Goal: Task Accomplishment & Management: Use online tool/utility

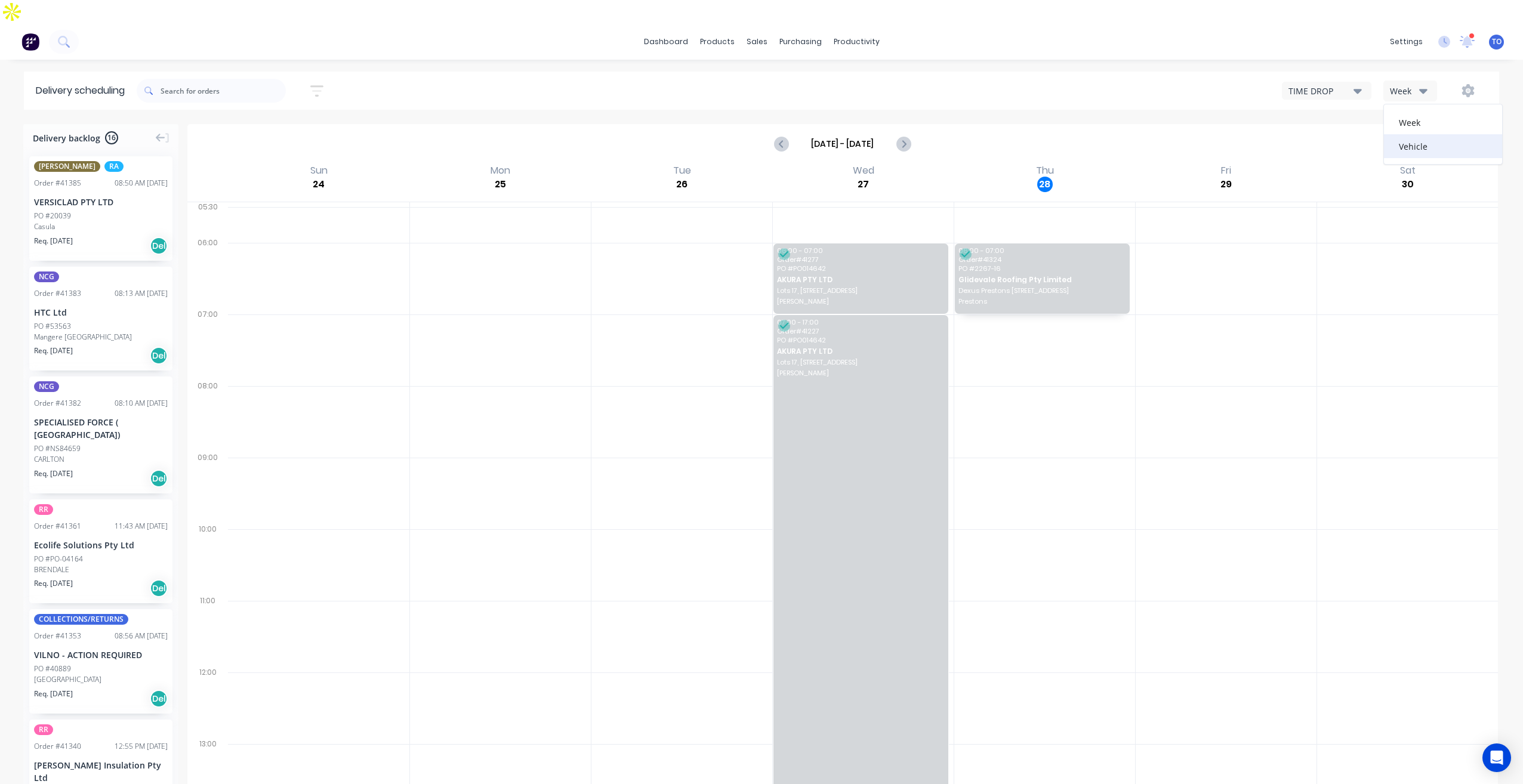
click at [1431, 135] on div "Vehicle" at bounding box center [1443, 146] width 118 height 24
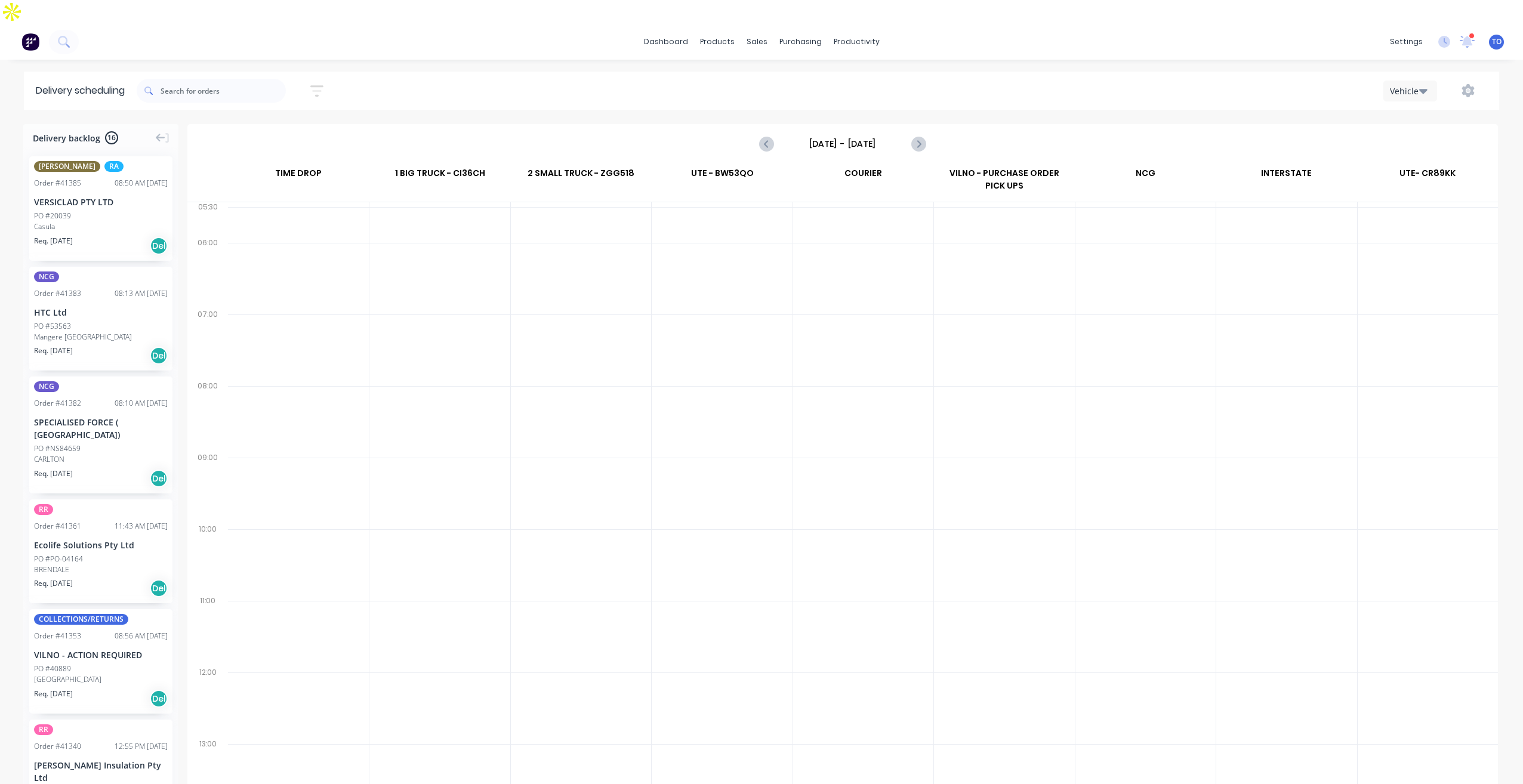
drag, startPoint x: 861, startPoint y: 122, endPoint x: 862, endPoint y: 141, distance: 19.0
click at [862, 135] on input "Sunday - 24/08/25" at bounding box center [843, 143] width 118 height 18
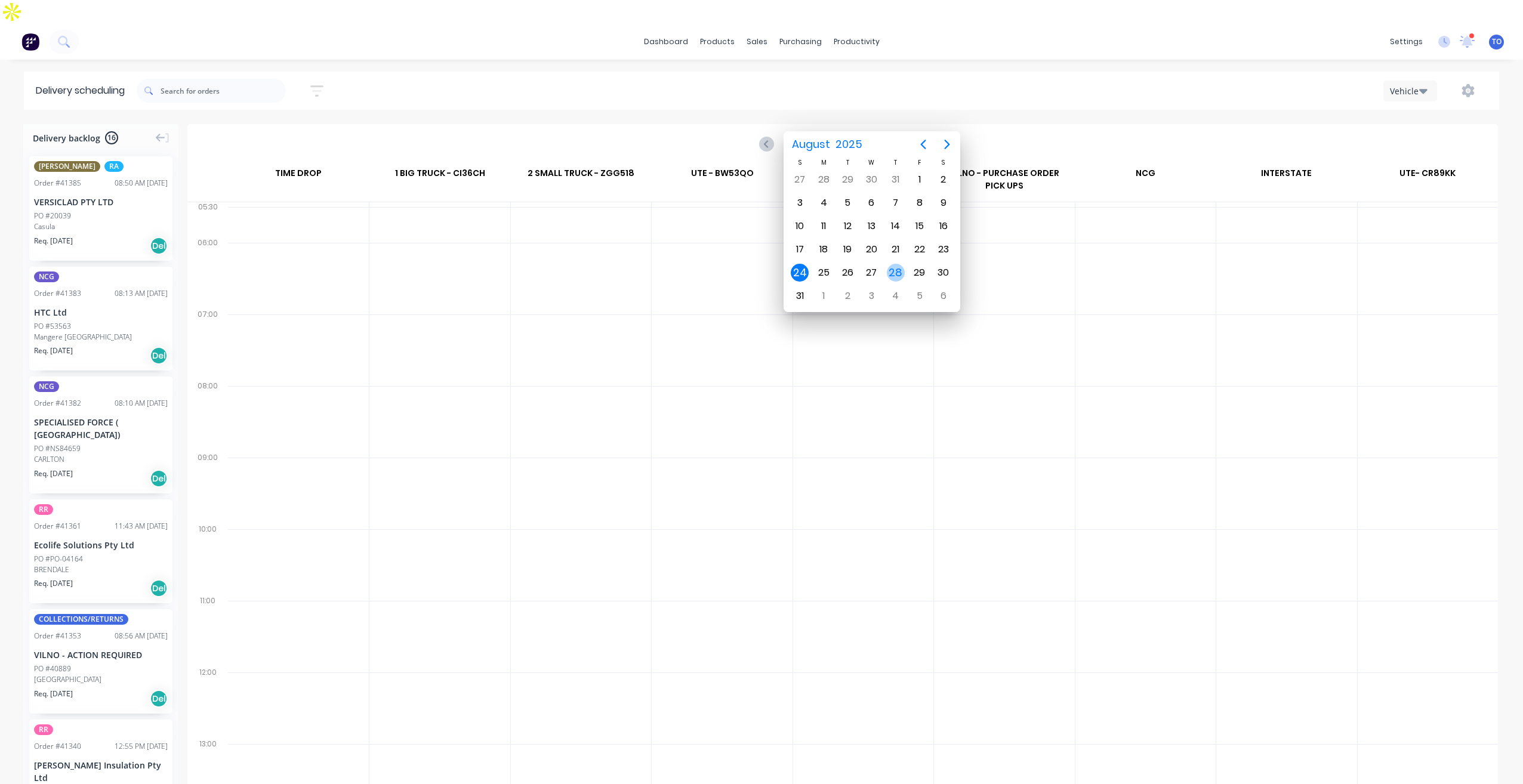
click at [894, 277] on div "28" at bounding box center [896, 273] width 18 height 18
type input "Thursday - 28/08/25"
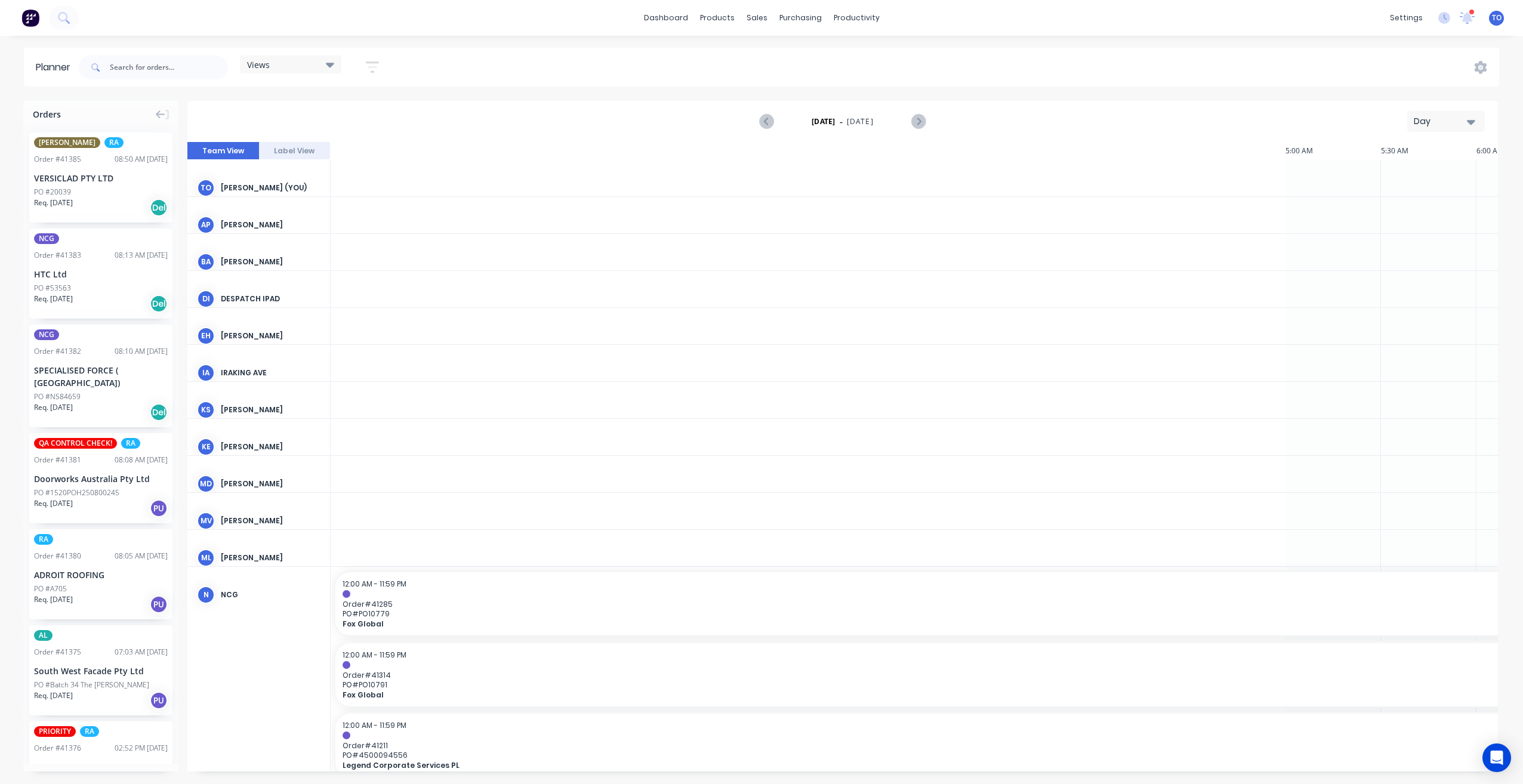
scroll to position [0, 1719]
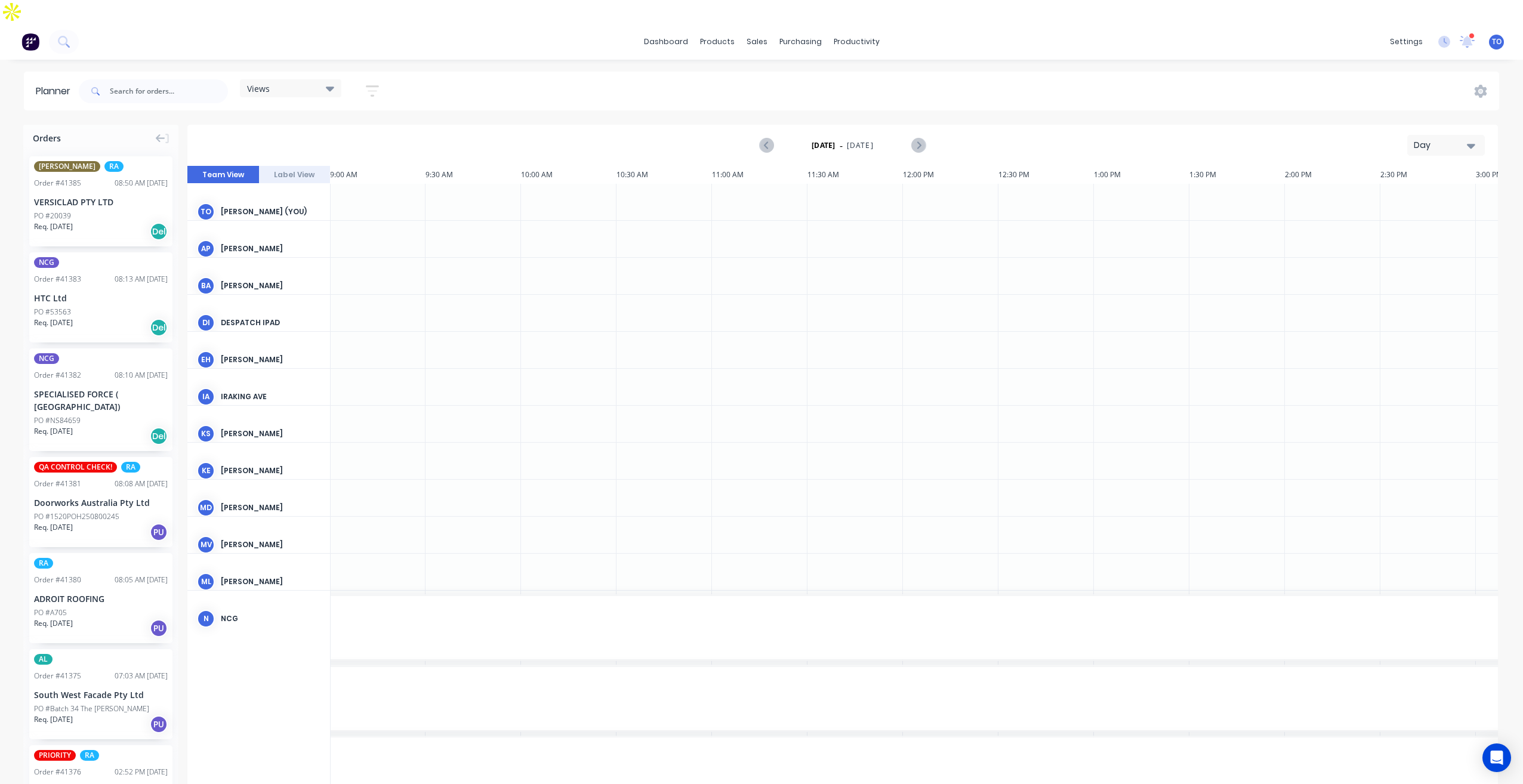
click at [1445, 139] on div "Day" at bounding box center [1441, 146] width 55 height 12
click at [1406, 189] on div "Week" at bounding box center [1425, 201] width 118 height 24
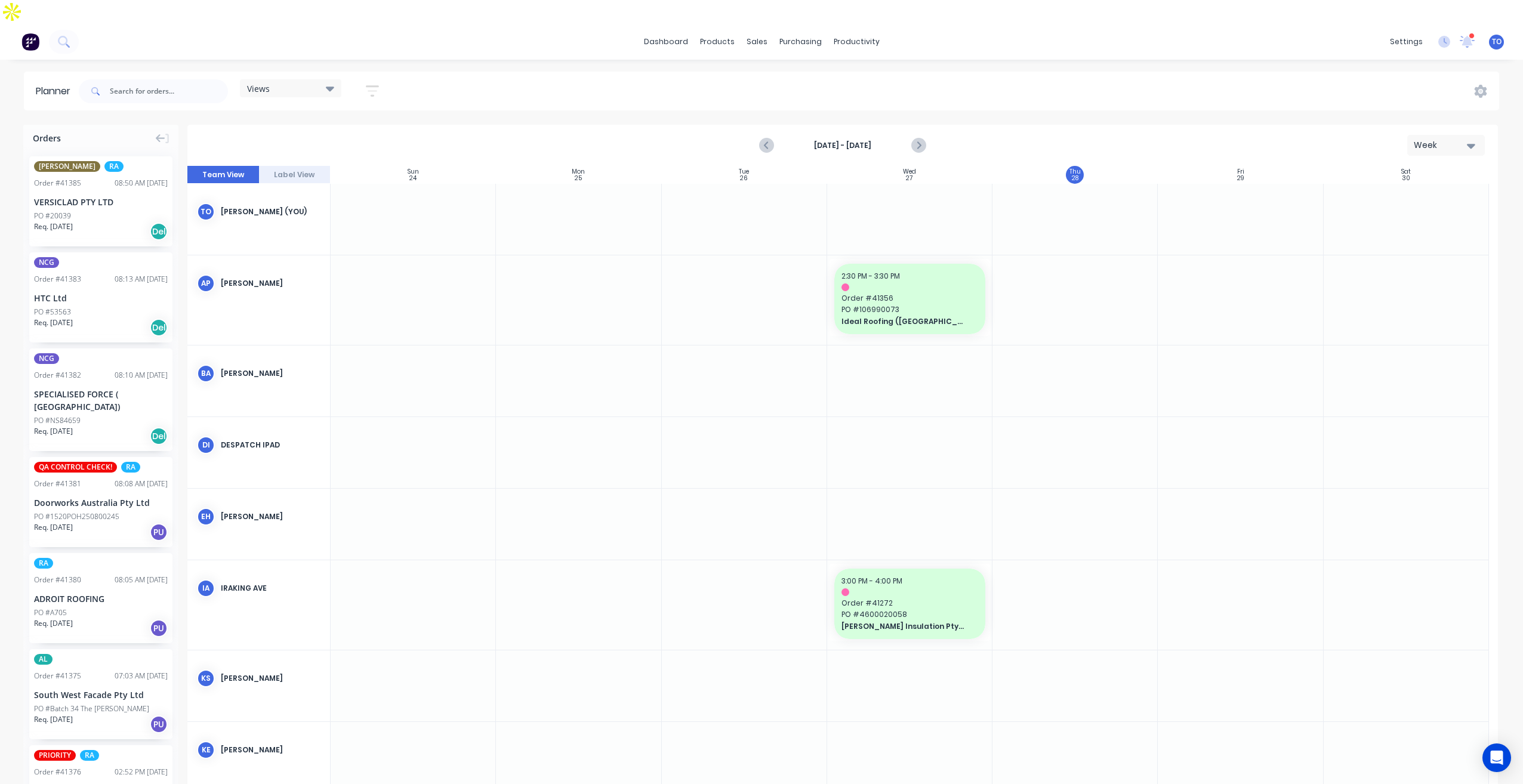
click at [372, 90] on icon "button" at bounding box center [372, 91] width 10 height 2
click at [346, 130] on div "Show/Hide users" at bounding box center [309, 136] width 83 height 12
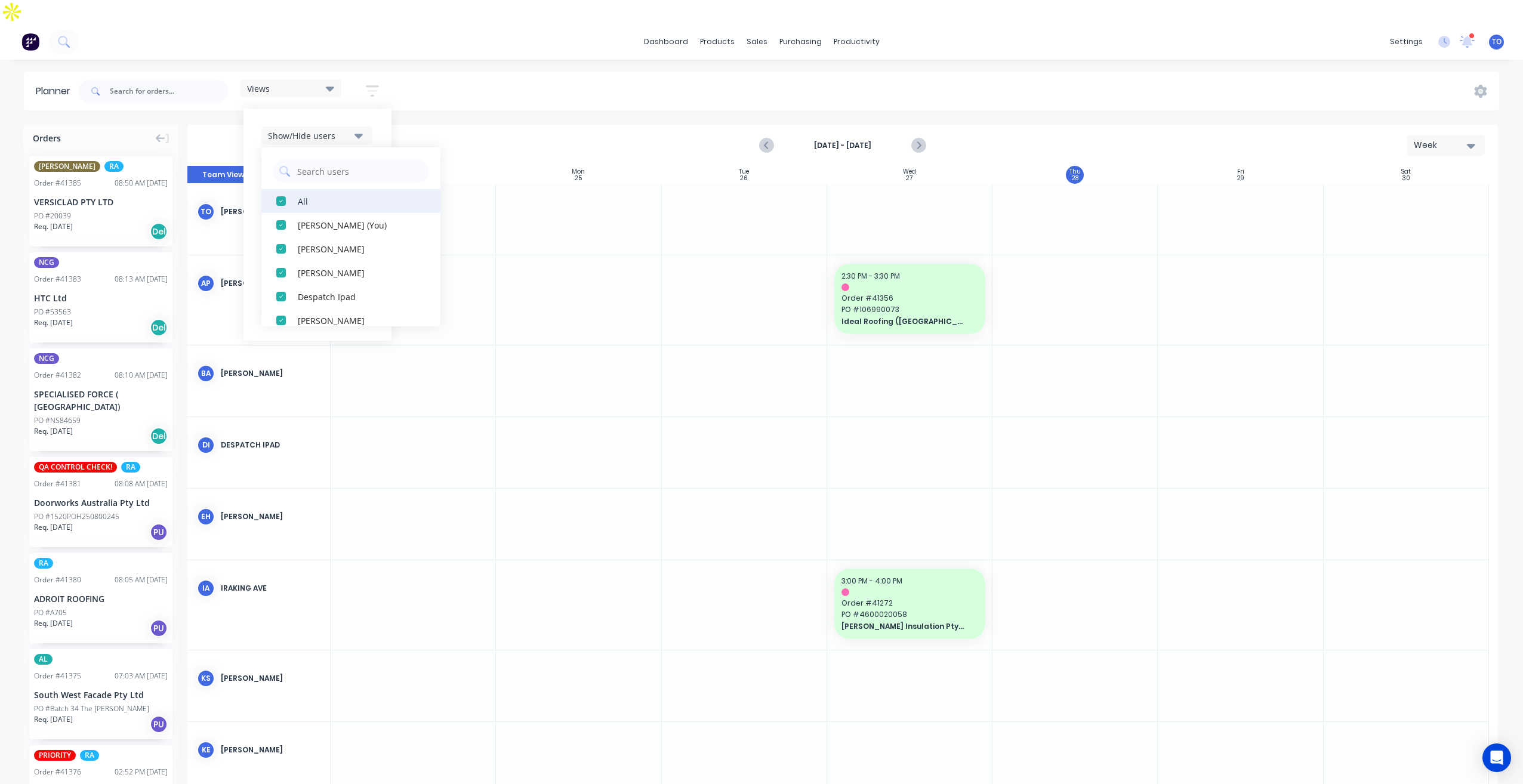
click at [291, 189] on div "button" at bounding box center [281, 201] width 24 height 24
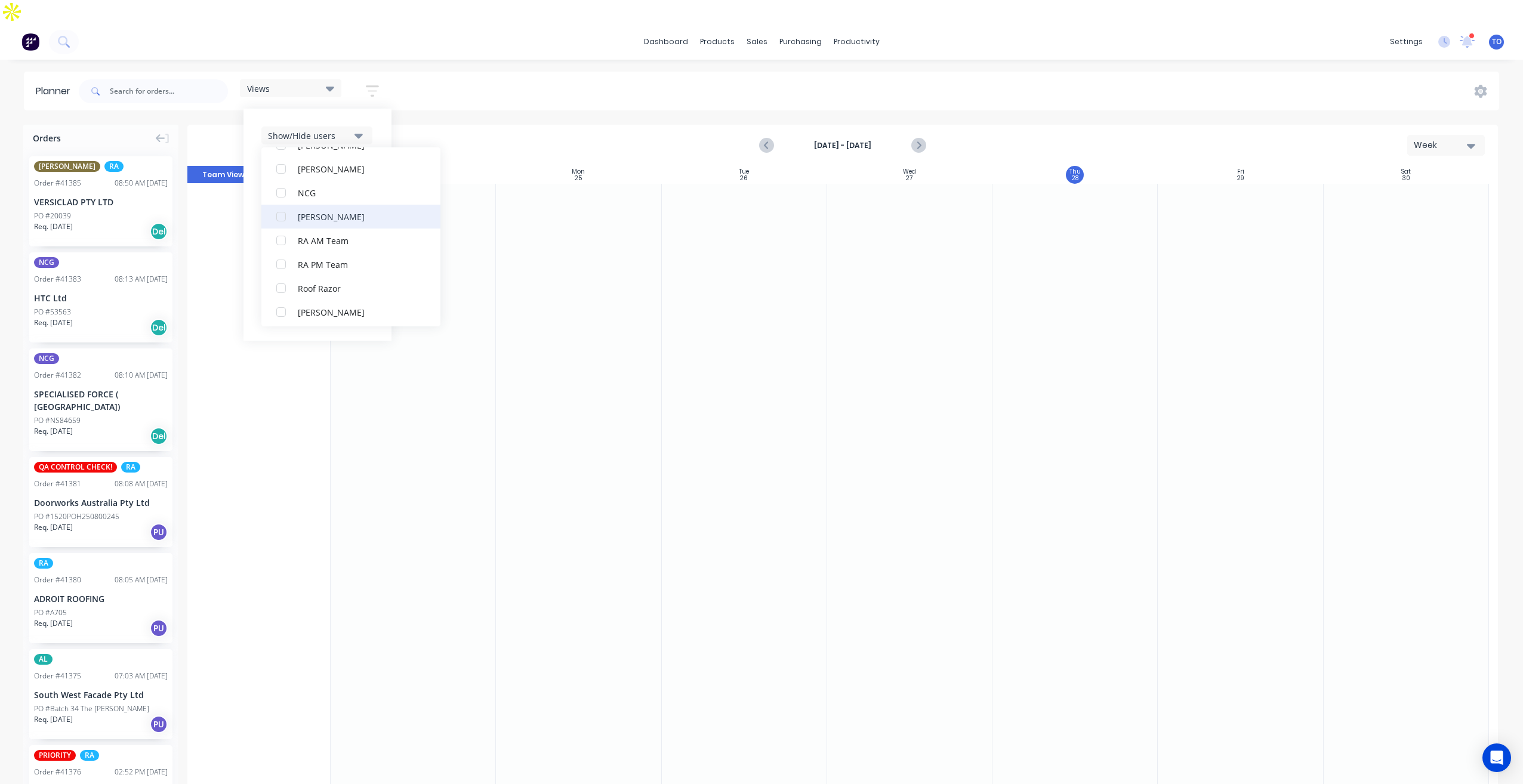
scroll to position [299, 0]
click at [312, 183] on div "NCG" at bounding box center [358, 189] width 119 height 12
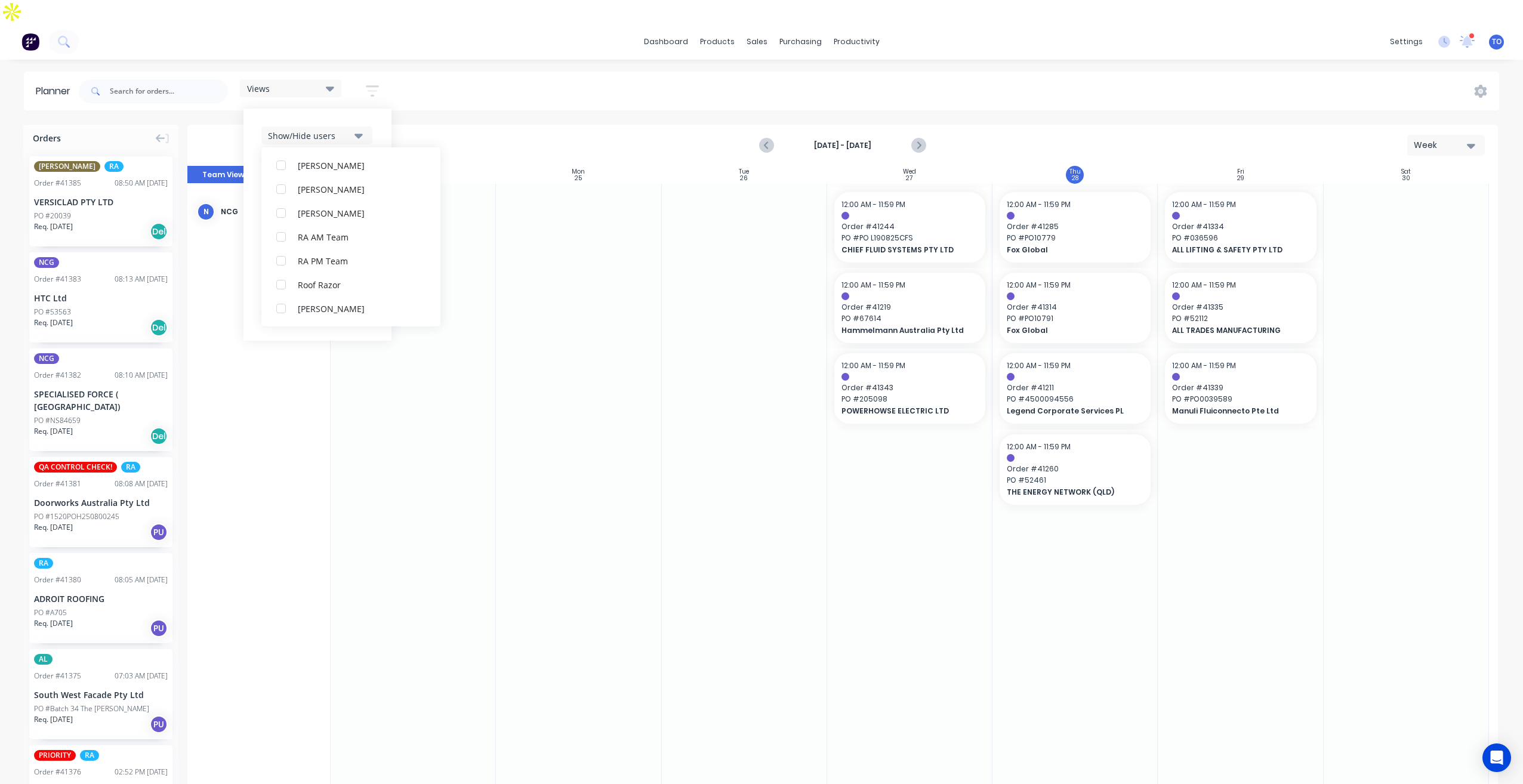
scroll to position [36, 0]
drag, startPoint x: 382, startPoint y: 94, endPoint x: 369, endPoint y: 114, distance: 23.9
click at [382, 108] on div "Show/Hide users All NCG [PERSON_NAME] (You) [PERSON_NAME] [PERSON_NAME] Despatc…" at bounding box center [318, 224] width 148 height 232
click at [316, 165] on div "Show/Hide orders" at bounding box center [309, 172] width 83 height 12
click at [304, 189] on button "All" at bounding box center [351, 201] width 179 height 24
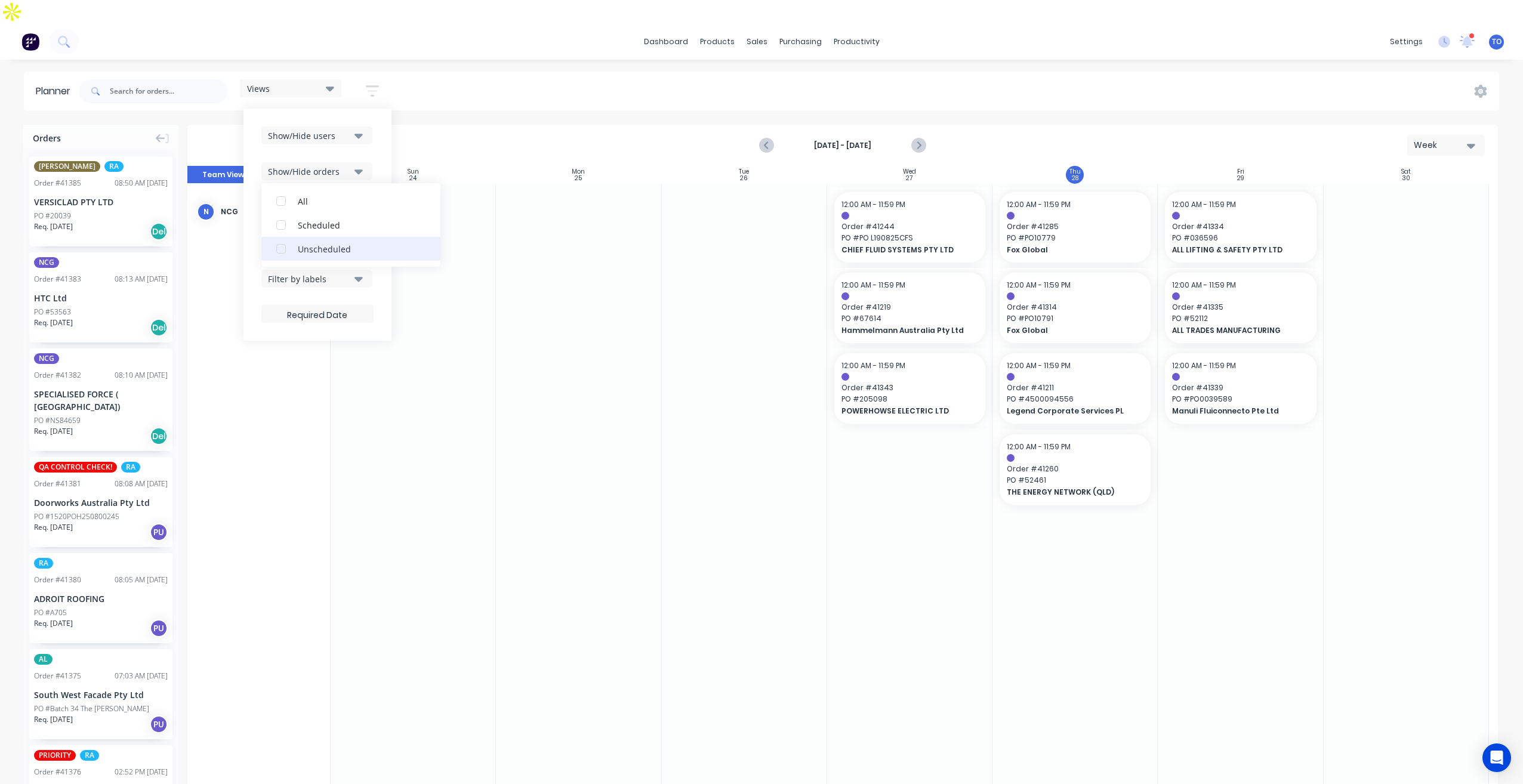
drag, startPoint x: 308, startPoint y: 220, endPoint x: 343, endPoint y: 183, distance: 50.9
click at [309, 242] on div "Unscheduled" at bounding box center [358, 249] width 119 height 12
drag, startPoint x: 388, startPoint y: 123, endPoint x: 323, endPoint y: 171, distance: 80.8
click at [387, 124] on div "Show/Hide users Show/Hide orders All Scheduled Unscheduled Filter by status Fil…" at bounding box center [318, 224] width 148 height 232
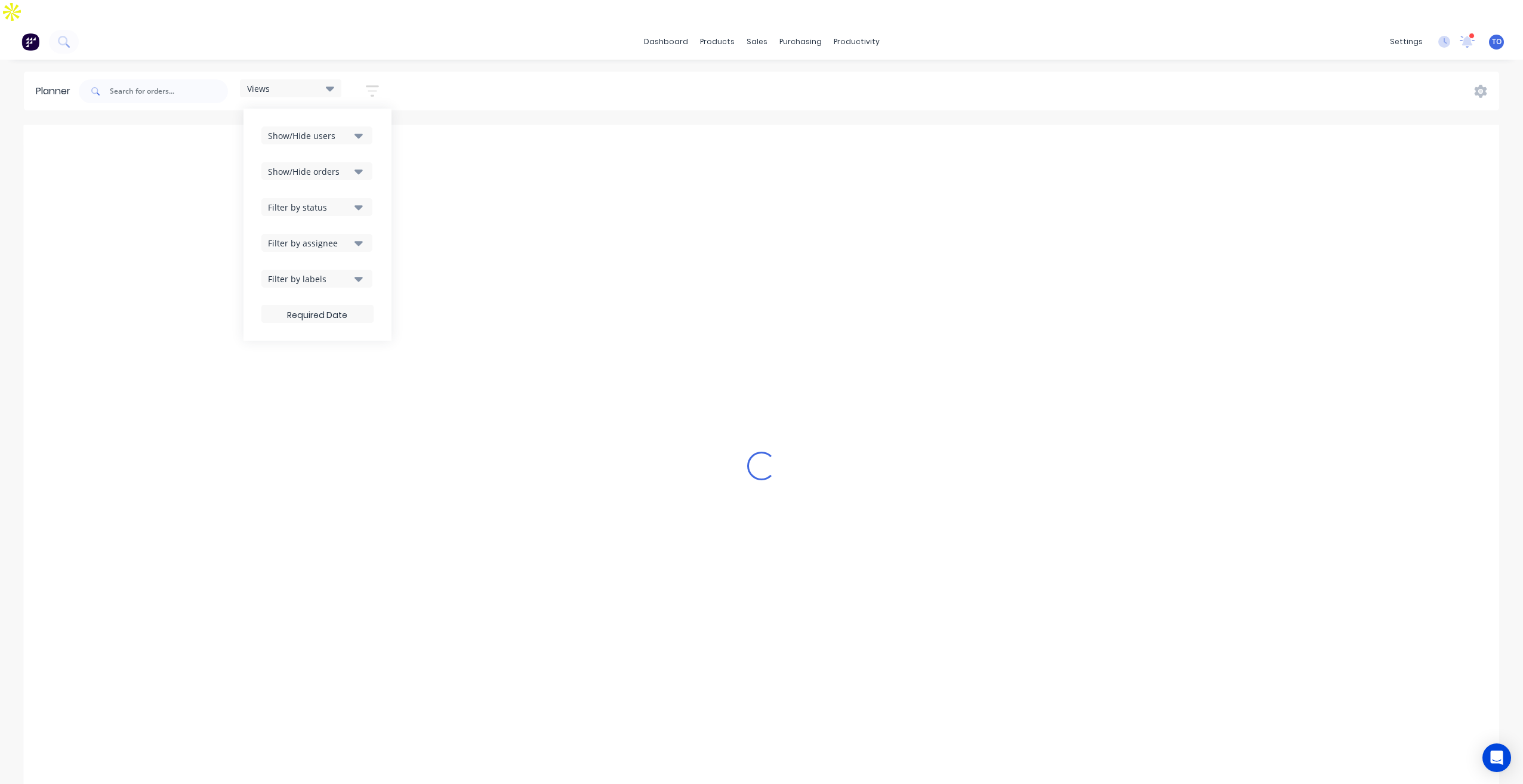
click at [295, 198] on button "Filter by status" at bounding box center [317, 207] width 111 height 18
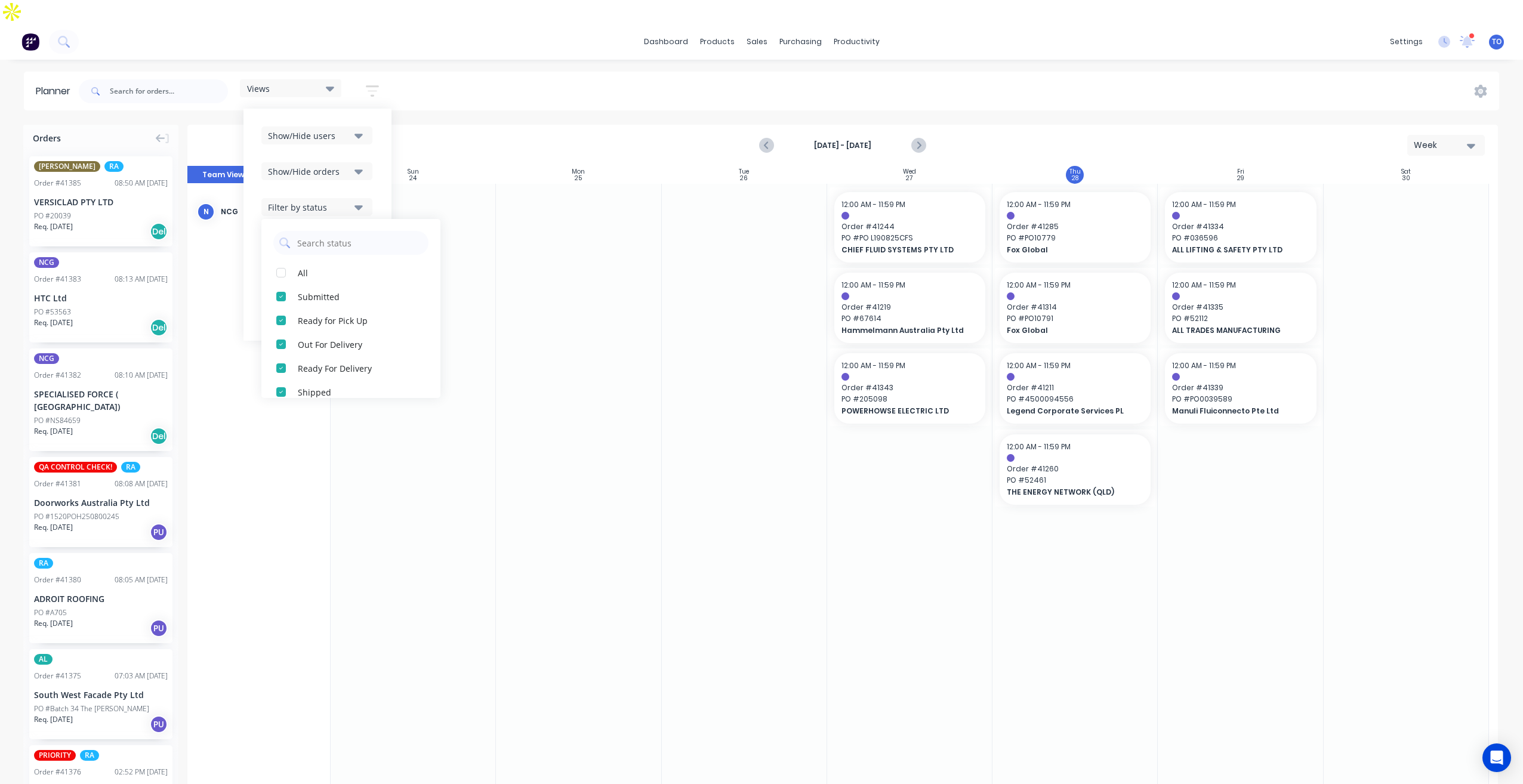
click at [299, 235] on div "All Submitted Ready for Pick Up Out For Delivery Ready For Delivery Shipped Dra…" at bounding box center [351, 308] width 179 height 179
click at [295, 261] on button "All" at bounding box center [351, 273] width 179 height 24
drag, startPoint x: 381, startPoint y: 141, endPoint x: 374, endPoint y: 160, distance: 20.2
click at [379, 144] on div "Show/Hide users Show/Hide orders Filter by status All Draft Quote Archived Deli…" at bounding box center [318, 224] width 148 height 232
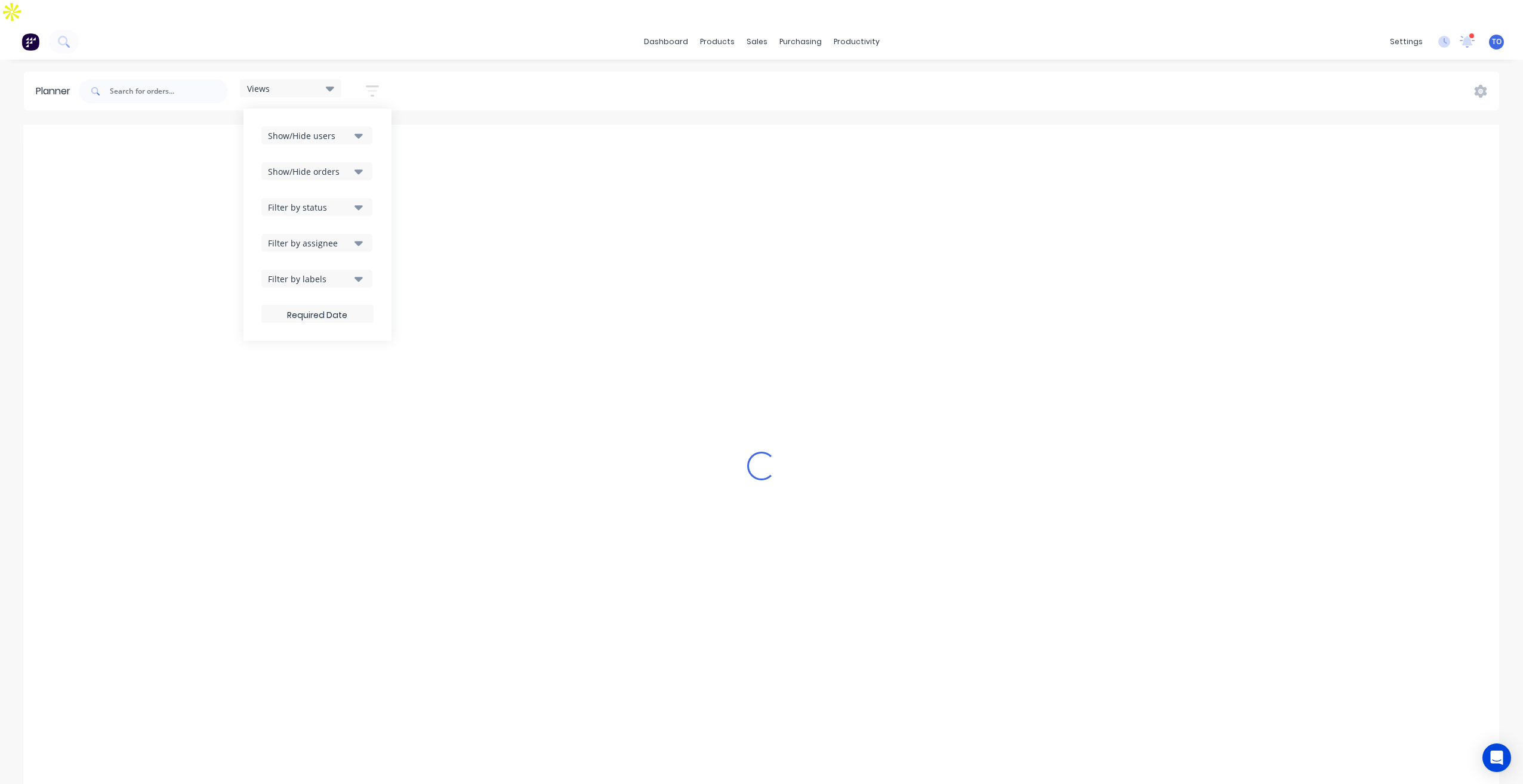
click at [310, 237] on div "Filter by assignee" at bounding box center [309, 243] width 83 height 12
click at [501, 73] on div "Views Save new view None (Default) edit Iraking edit [PERSON_NAME] edit [PERSON…" at bounding box center [788, 91] width 1423 height 36
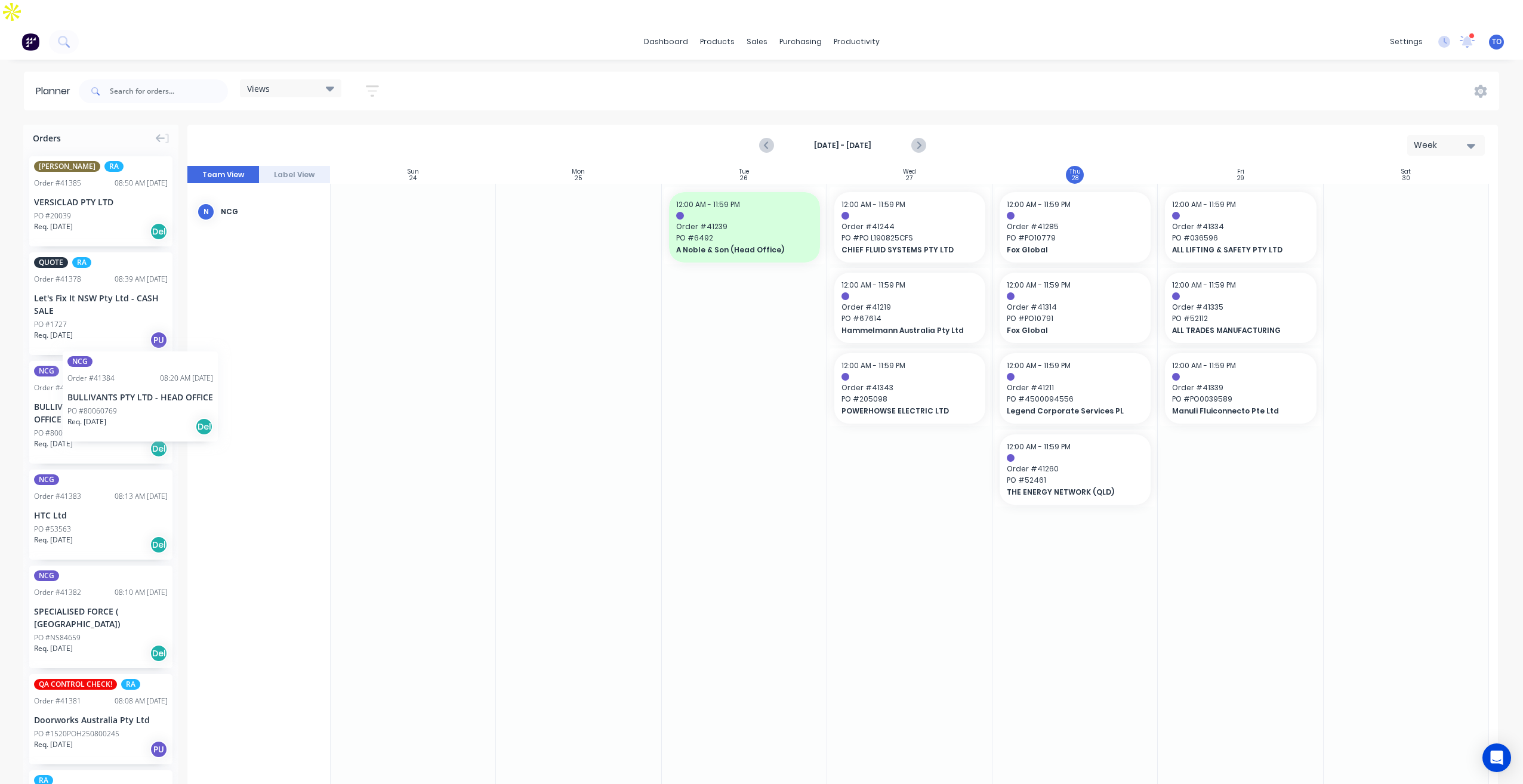
drag, startPoint x: 67, startPoint y: 372, endPoint x: 62, endPoint y: 342, distance: 30.4
click at [921, 139] on icon "Next page" at bounding box center [918, 146] width 14 height 14
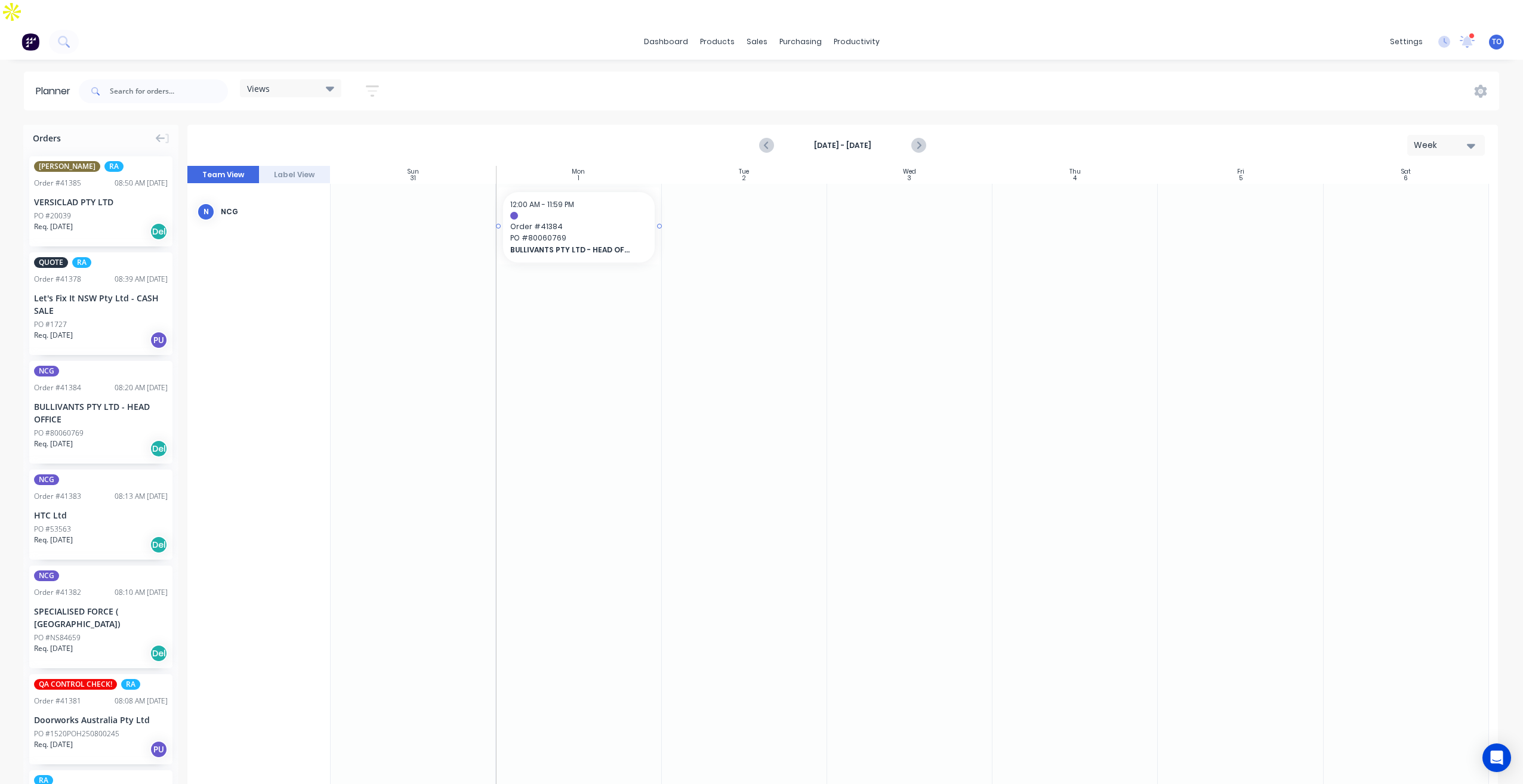
drag, startPoint x: 62, startPoint y: 404, endPoint x: 585, endPoint y: 297, distance: 533.8
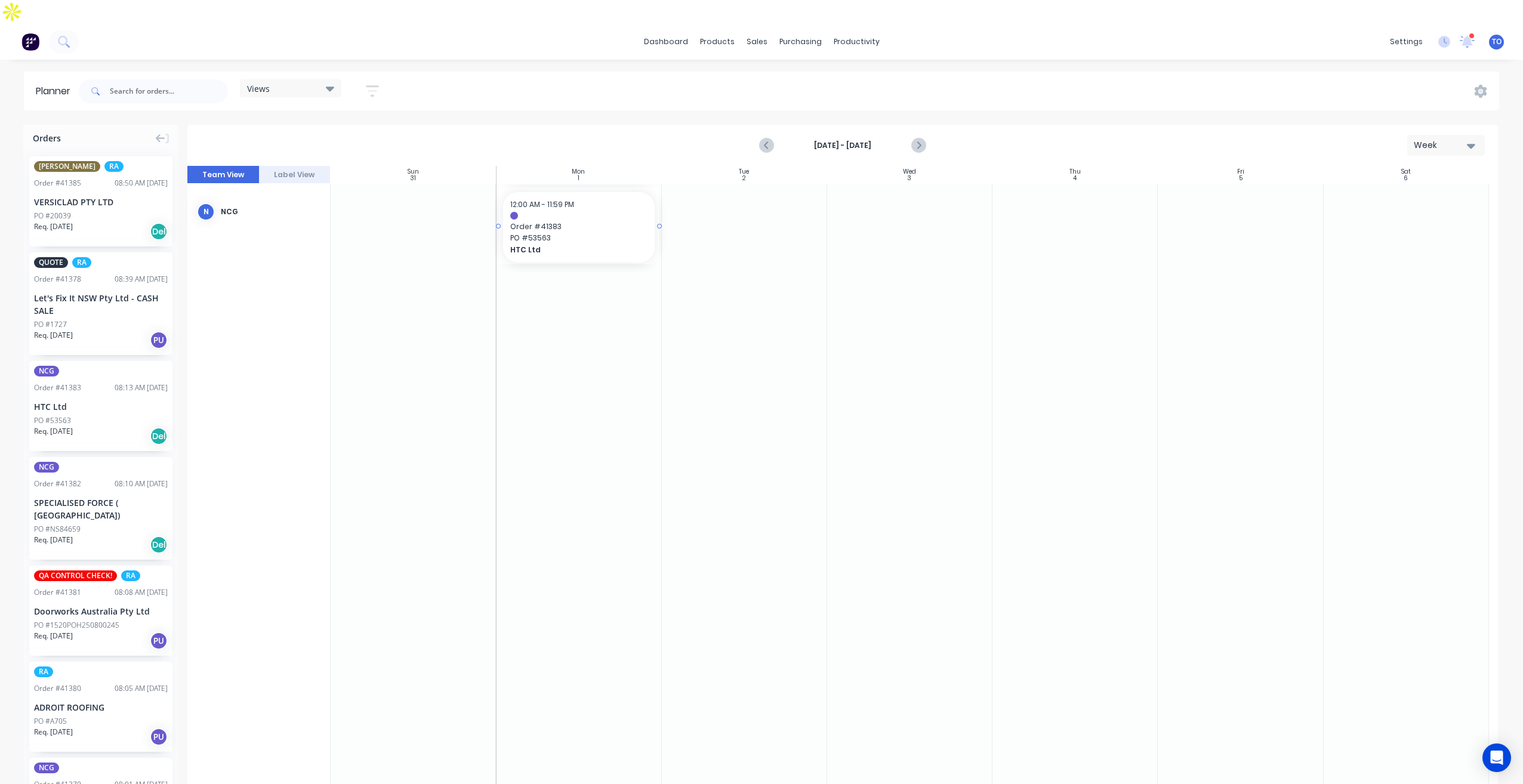
drag, startPoint x: 96, startPoint y: 380, endPoint x: 576, endPoint y: 288, distance: 488.7
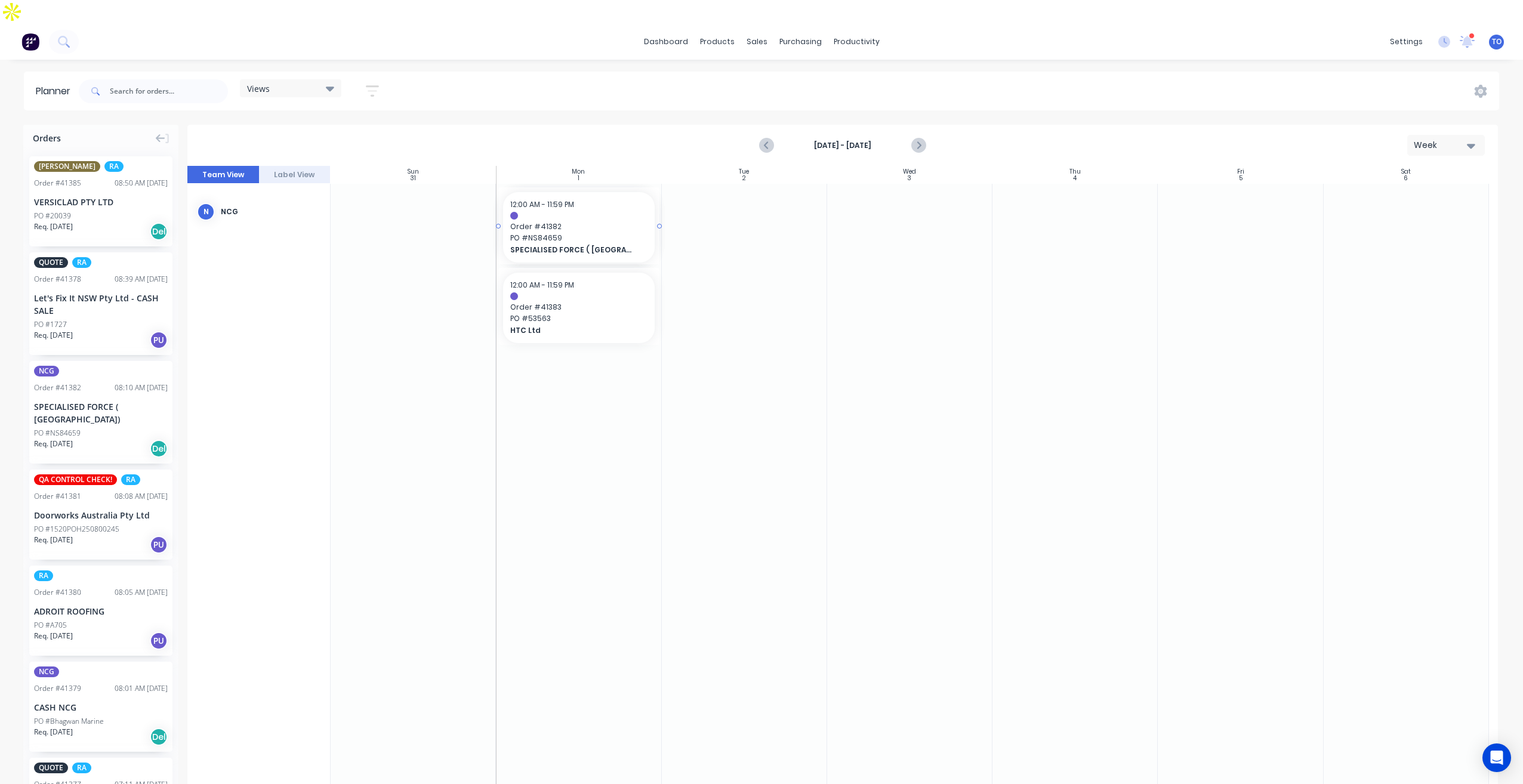
drag, startPoint x: 60, startPoint y: 378, endPoint x: 581, endPoint y: 312, distance: 525.2
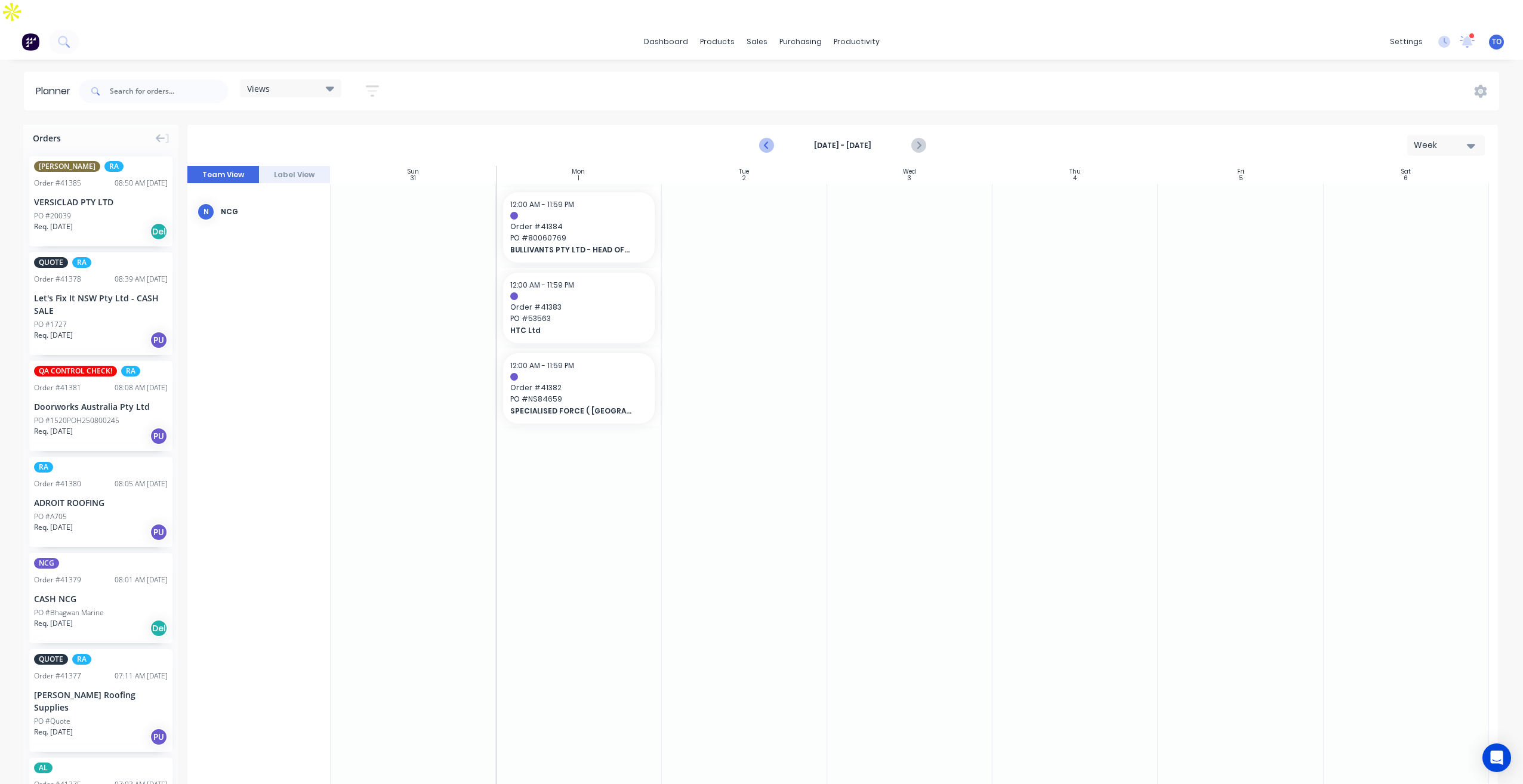
click at [768, 141] on icon "Previous page" at bounding box center [768, 146] width 5 height 10
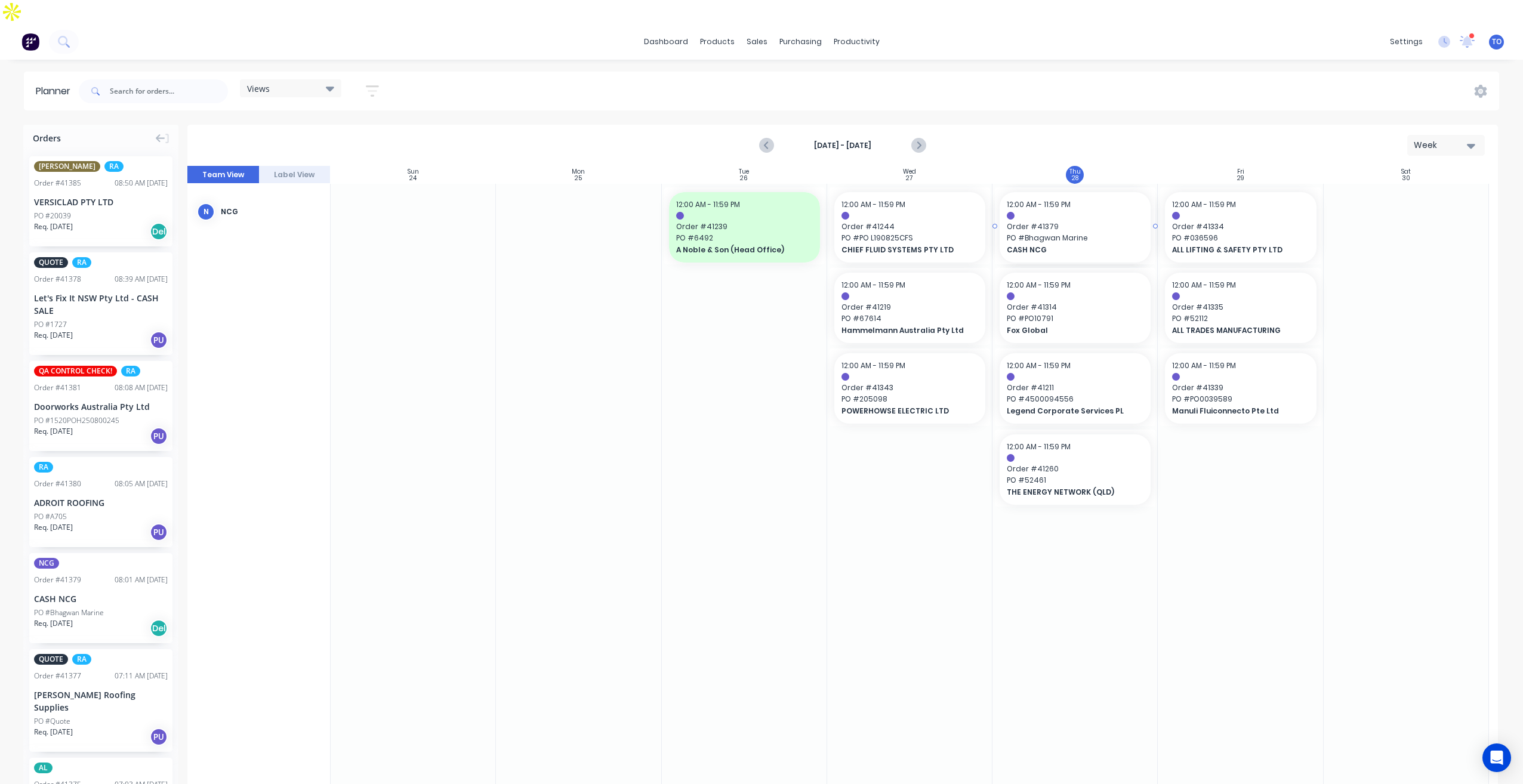
drag, startPoint x: 70, startPoint y: 570, endPoint x: 1096, endPoint y: 330, distance: 1053.7
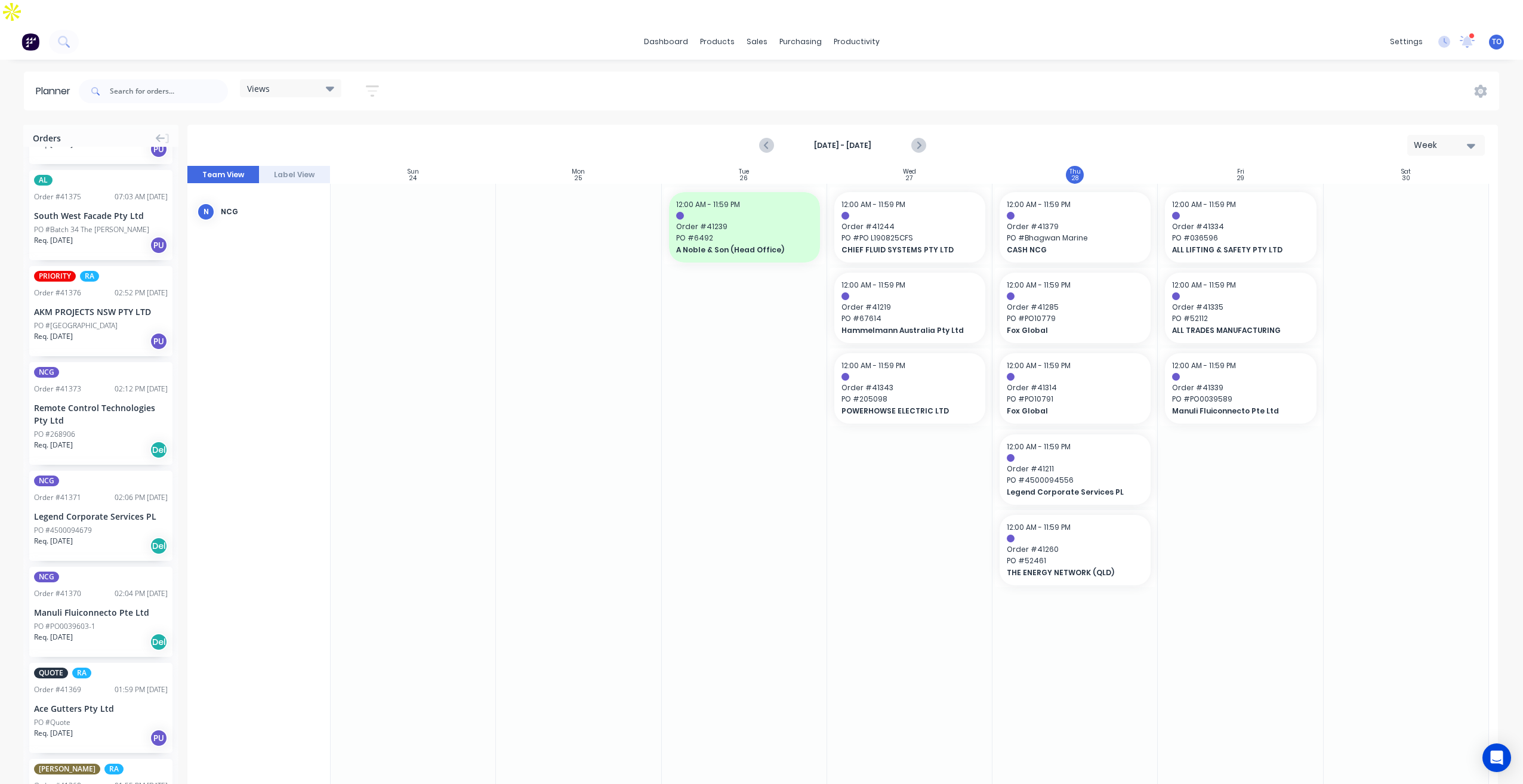
scroll to position [537, 0]
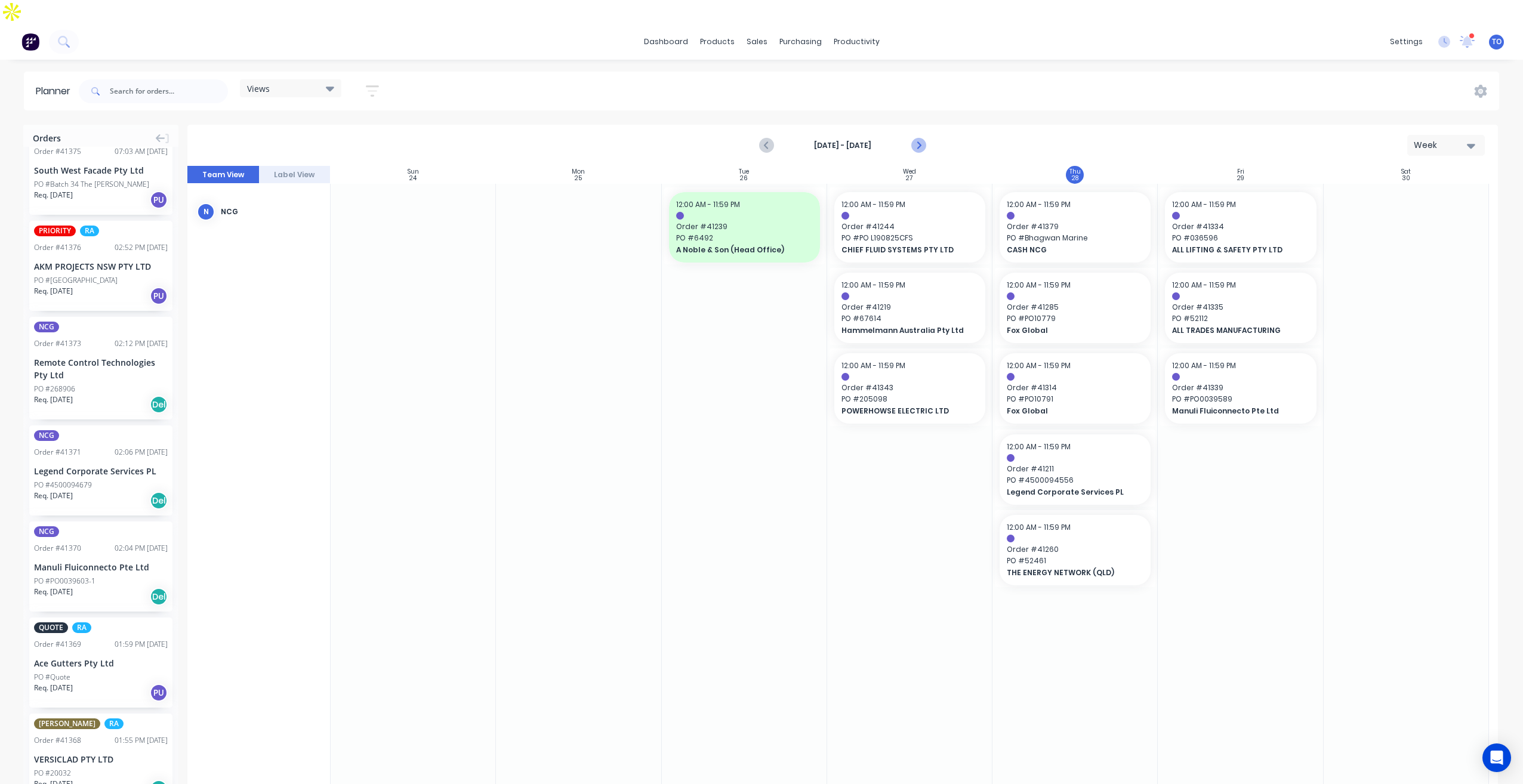
click at [924, 139] on icon "Next page" at bounding box center [918, 146] width 14 height 14
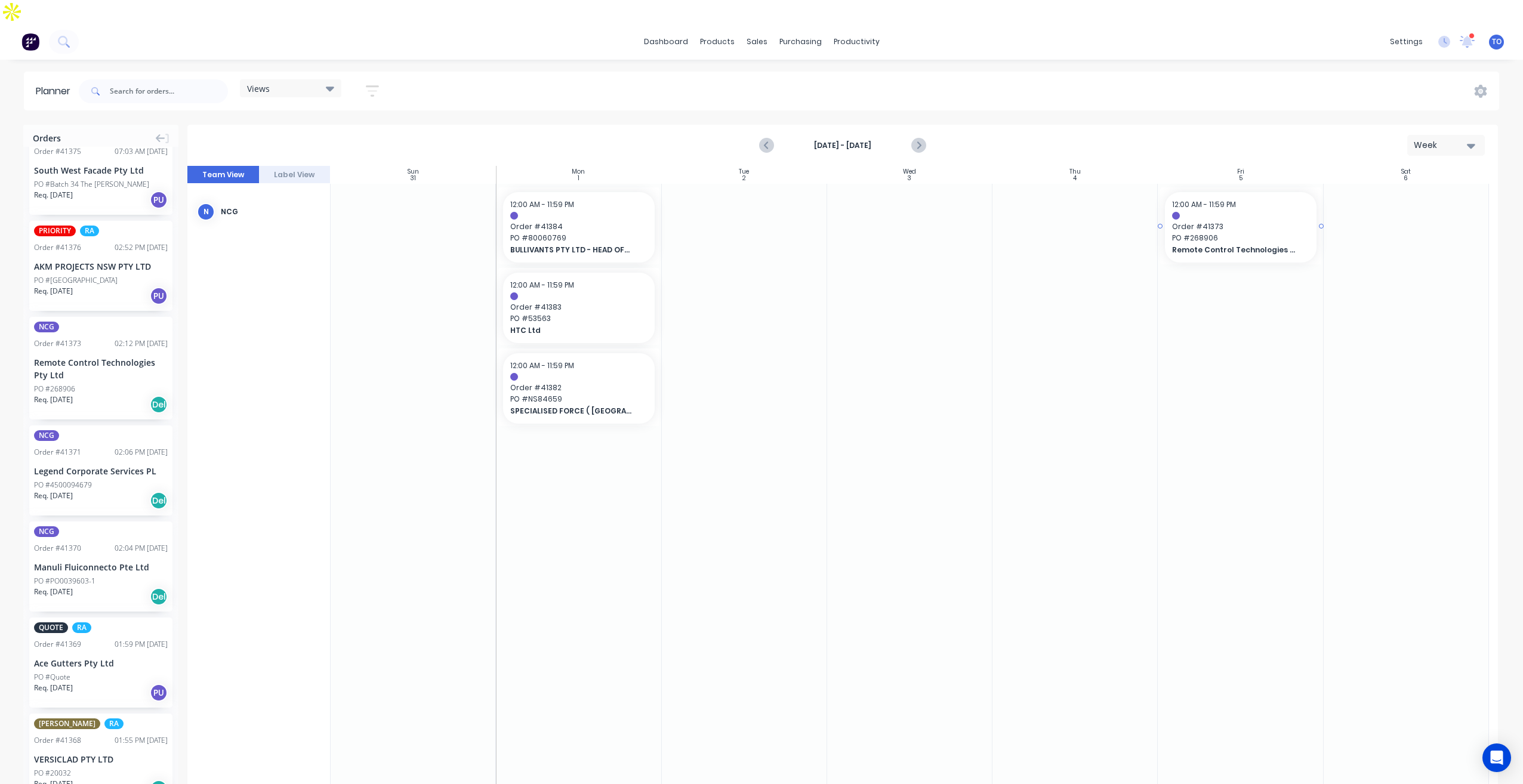
drag, startPoint x: 58, startPoint y: 333, endPoint x: 1204, endPoint y: 220, distance: 1151.6
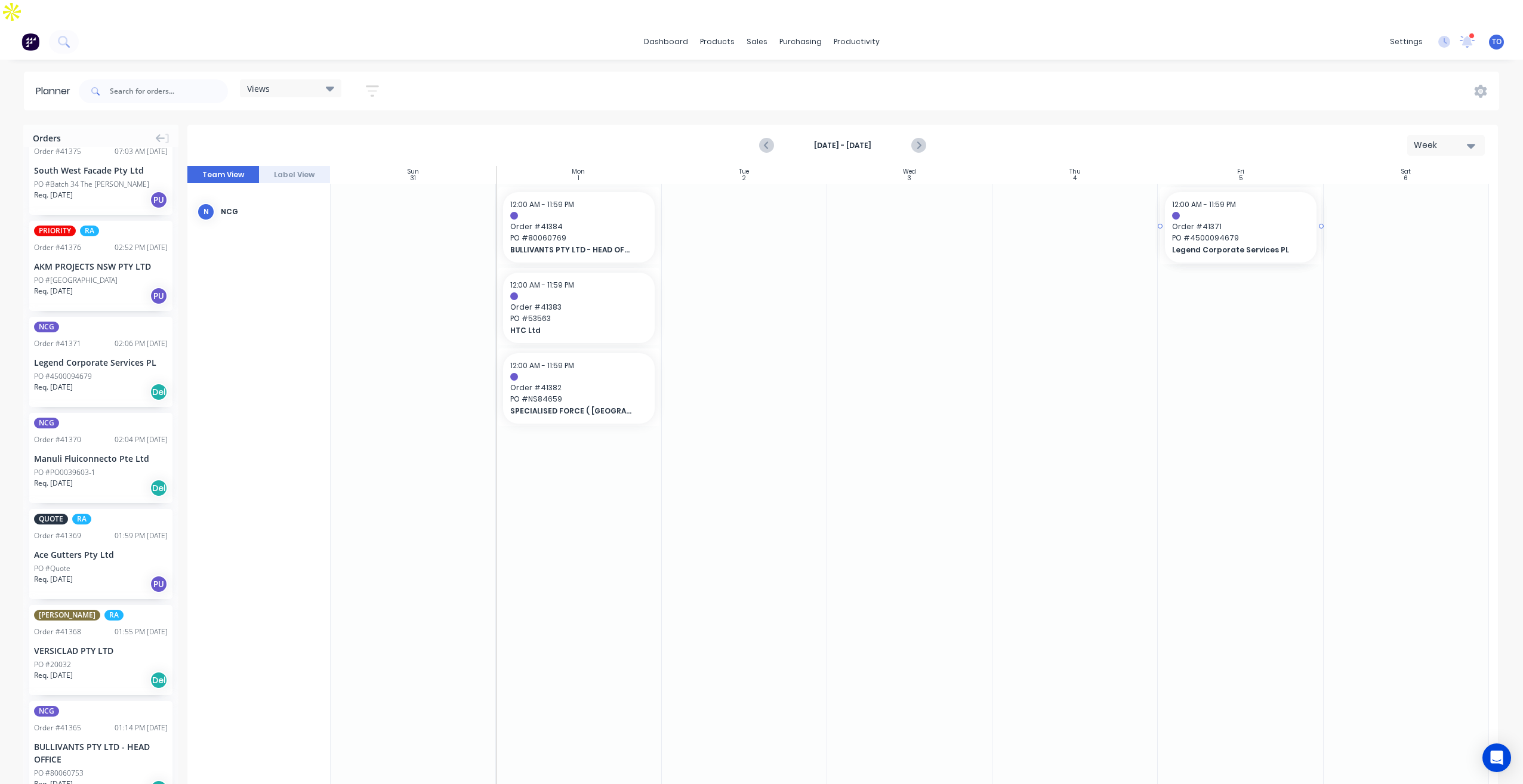
drag, startPoint x: 64, startPoint y: 320, endPoint x: 1180, endPoint y: 242, distance: 1118.7
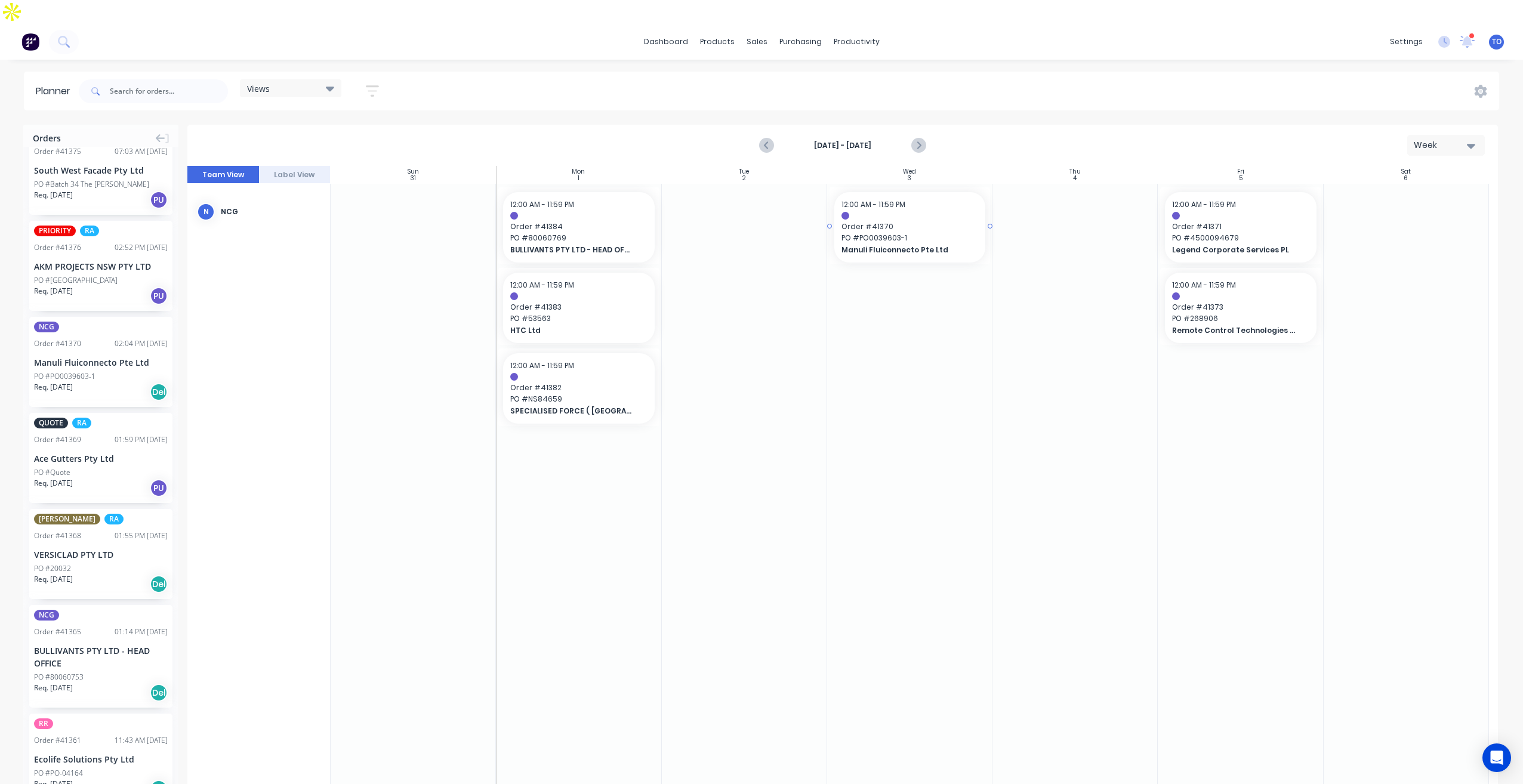
drag, startPoint x: 72, startPoint y: 323, endPoint x: 884, endPoint y: 275, distance: 813.4
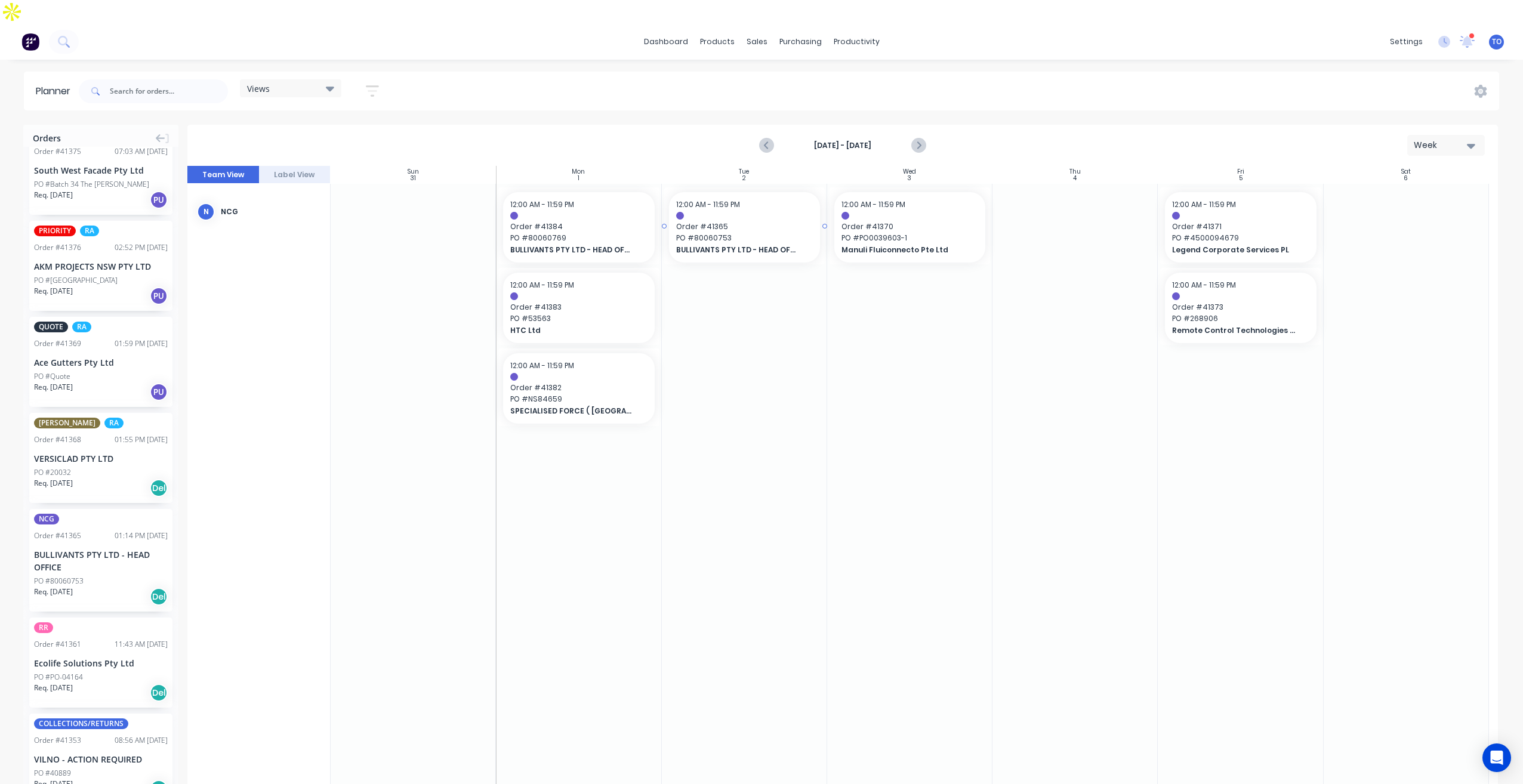
drag, startPoint x: 47, startPoint y: 500, endPoint x: 740, endPoint y: 312, distance: 718.0
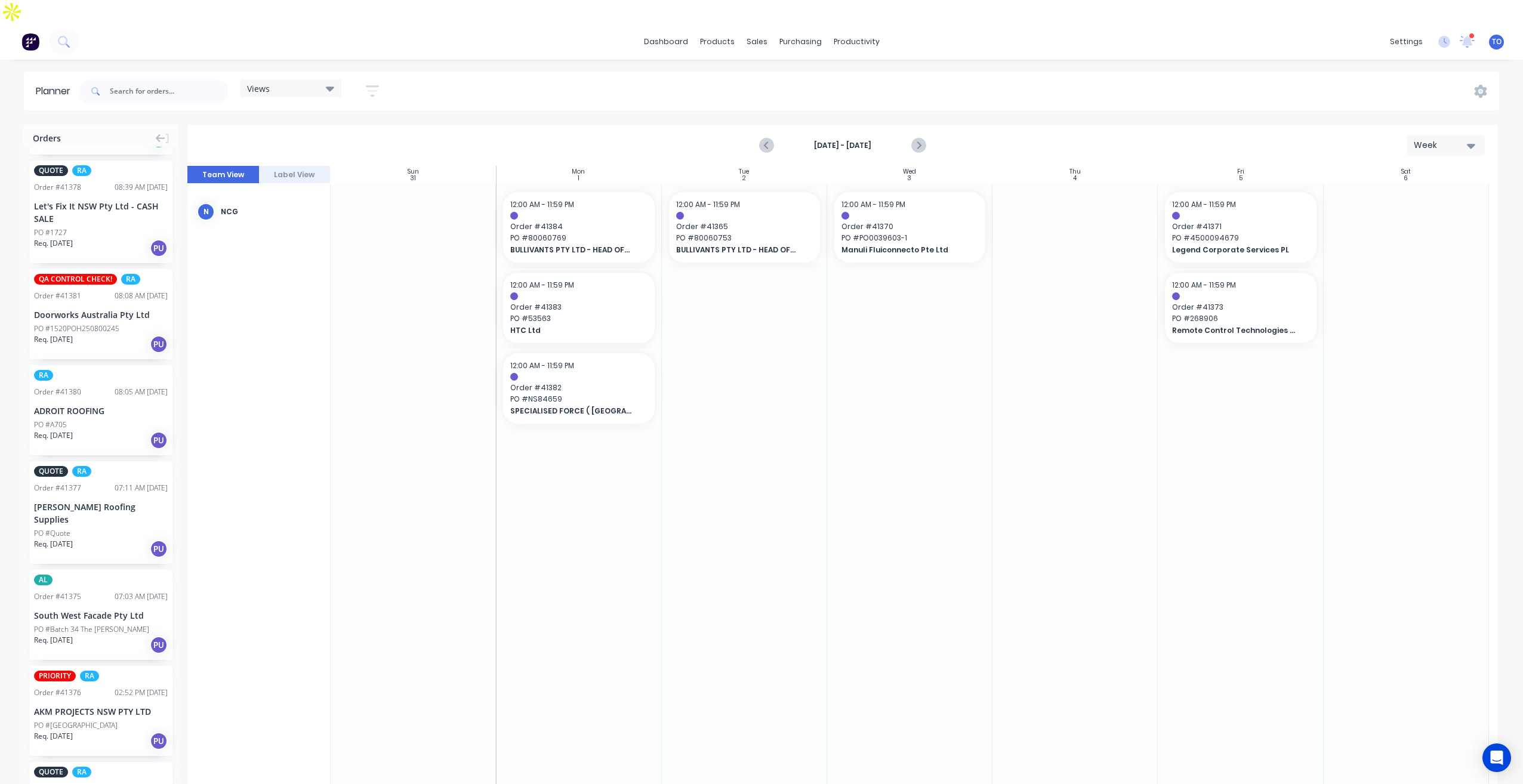
scroll to position [0, 0]
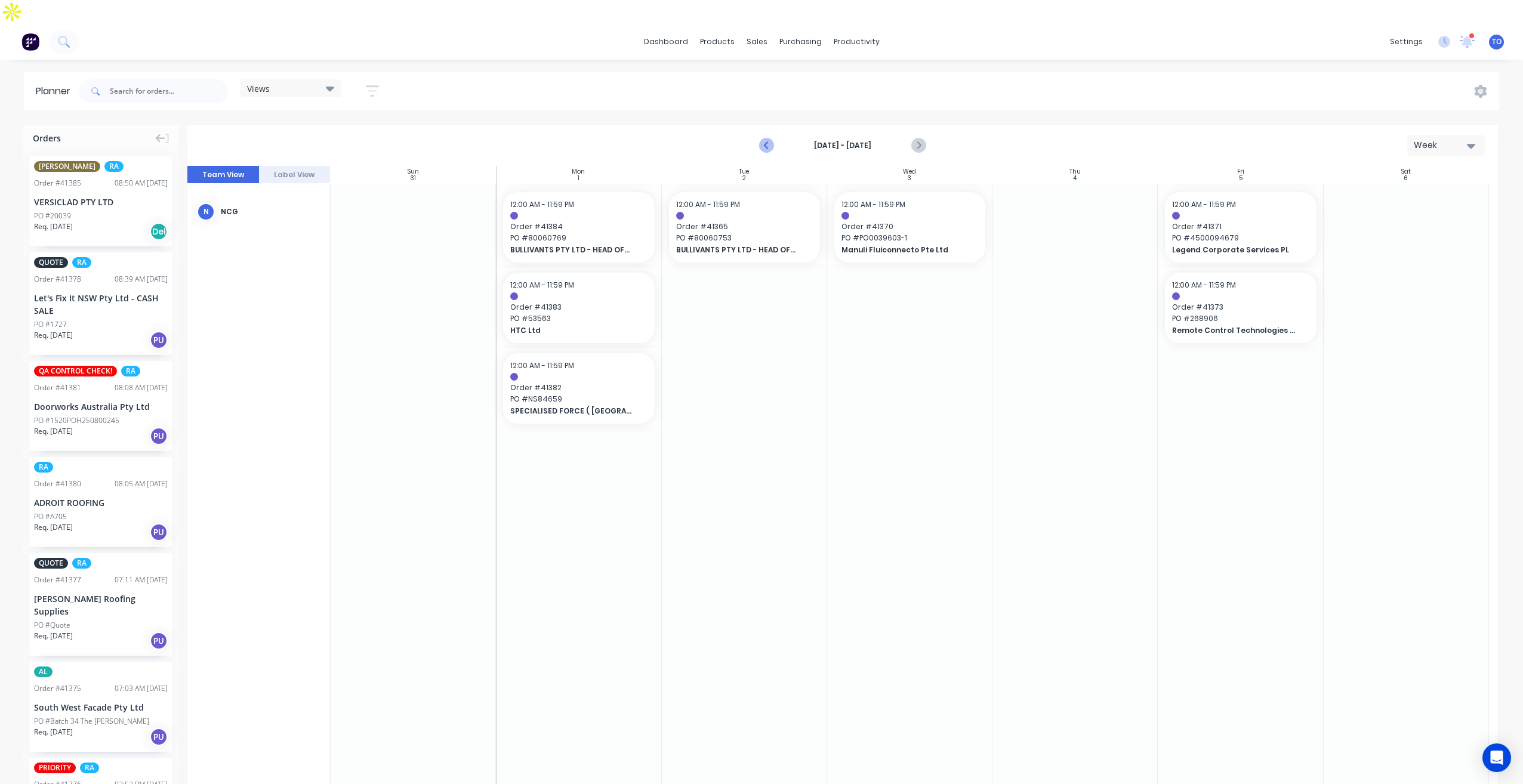
click at [764, 139] on icon "Previous page" at bounding box center [767, 146] width 14 height 14
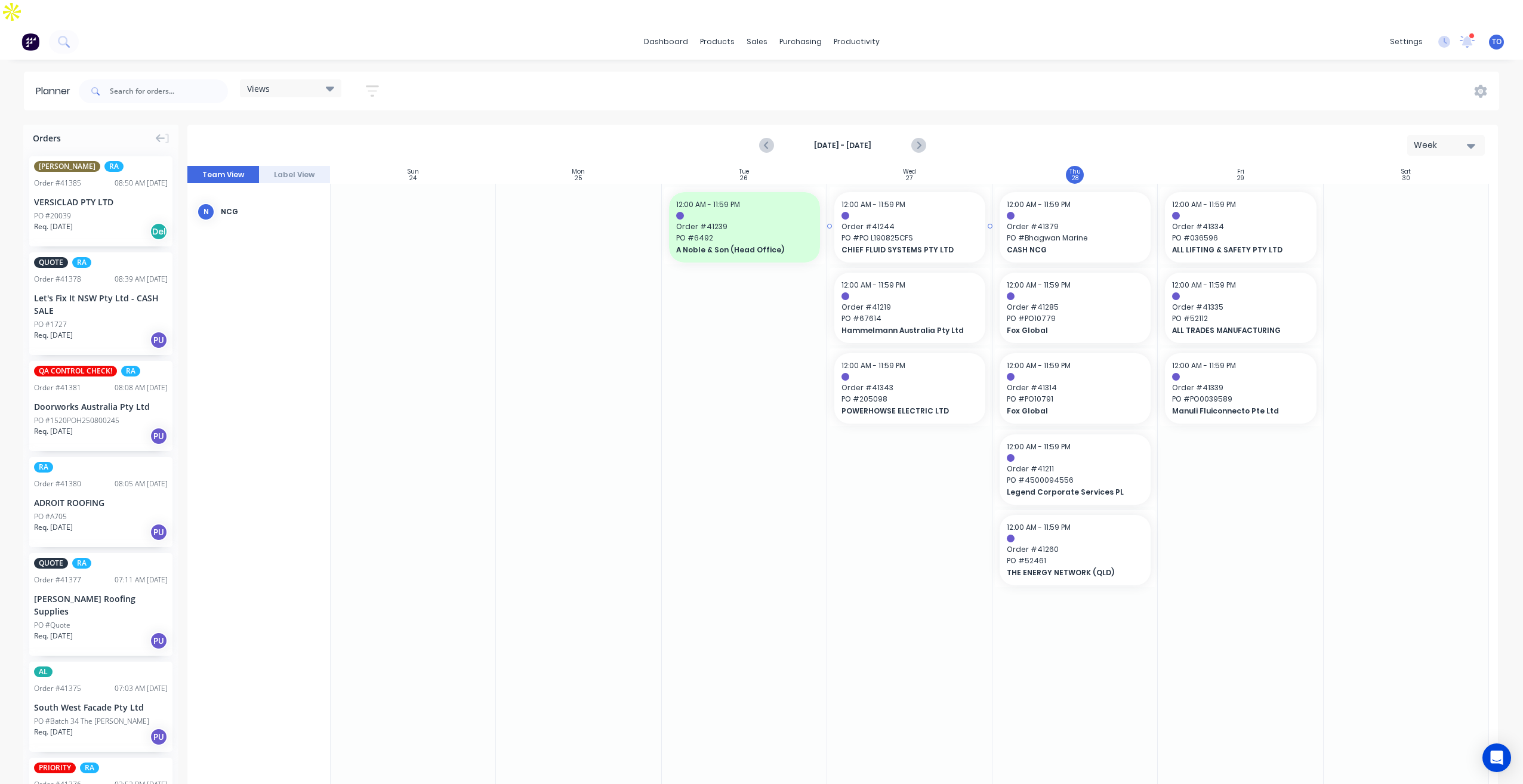
click at [915, 199] on div "12:00 AM - 11:59 PM" at bounding box center [910, 205] width 137 height 11
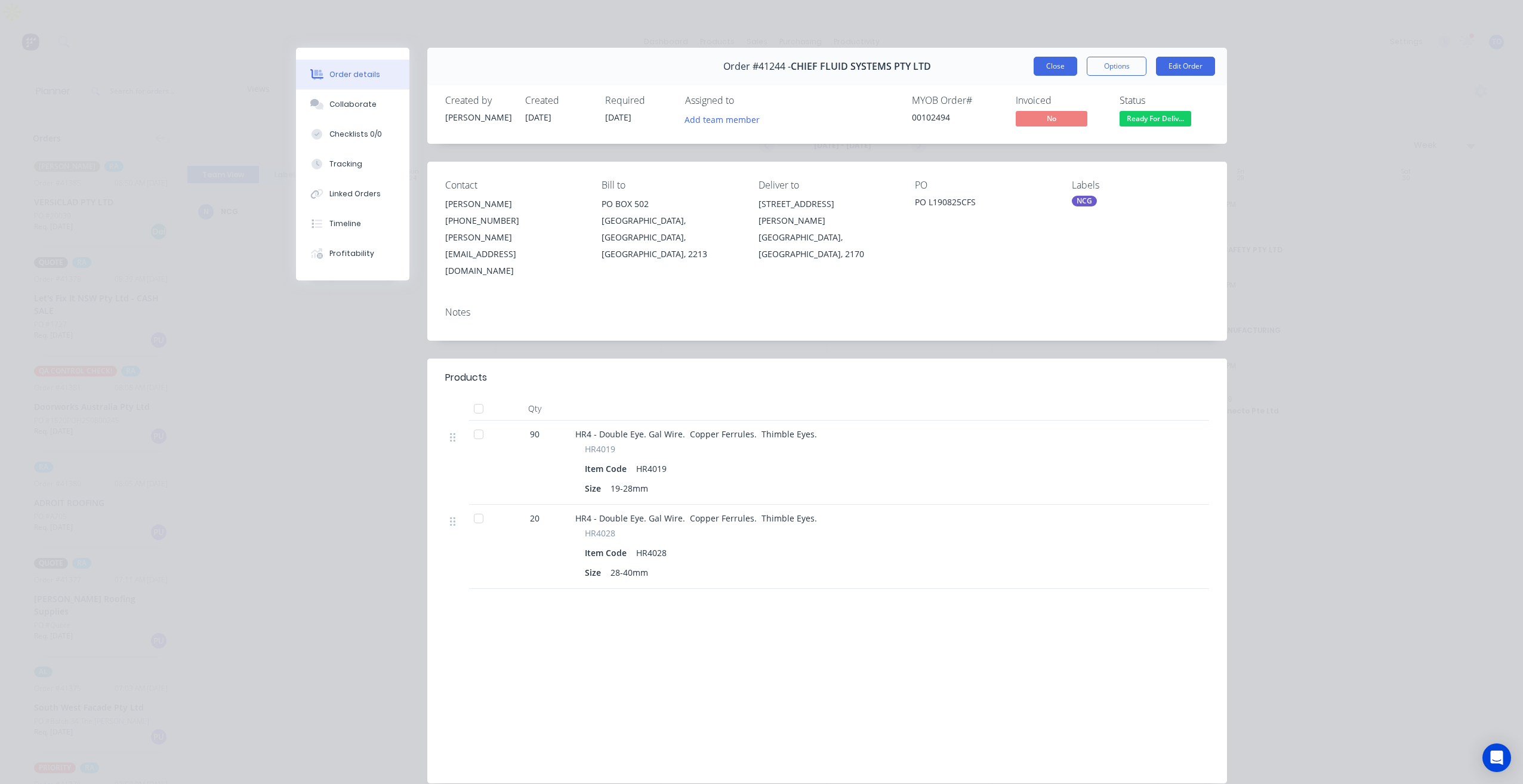
click at [1053, 71] on button "Close" at bounding box center [1055, 67] width 43 height 19
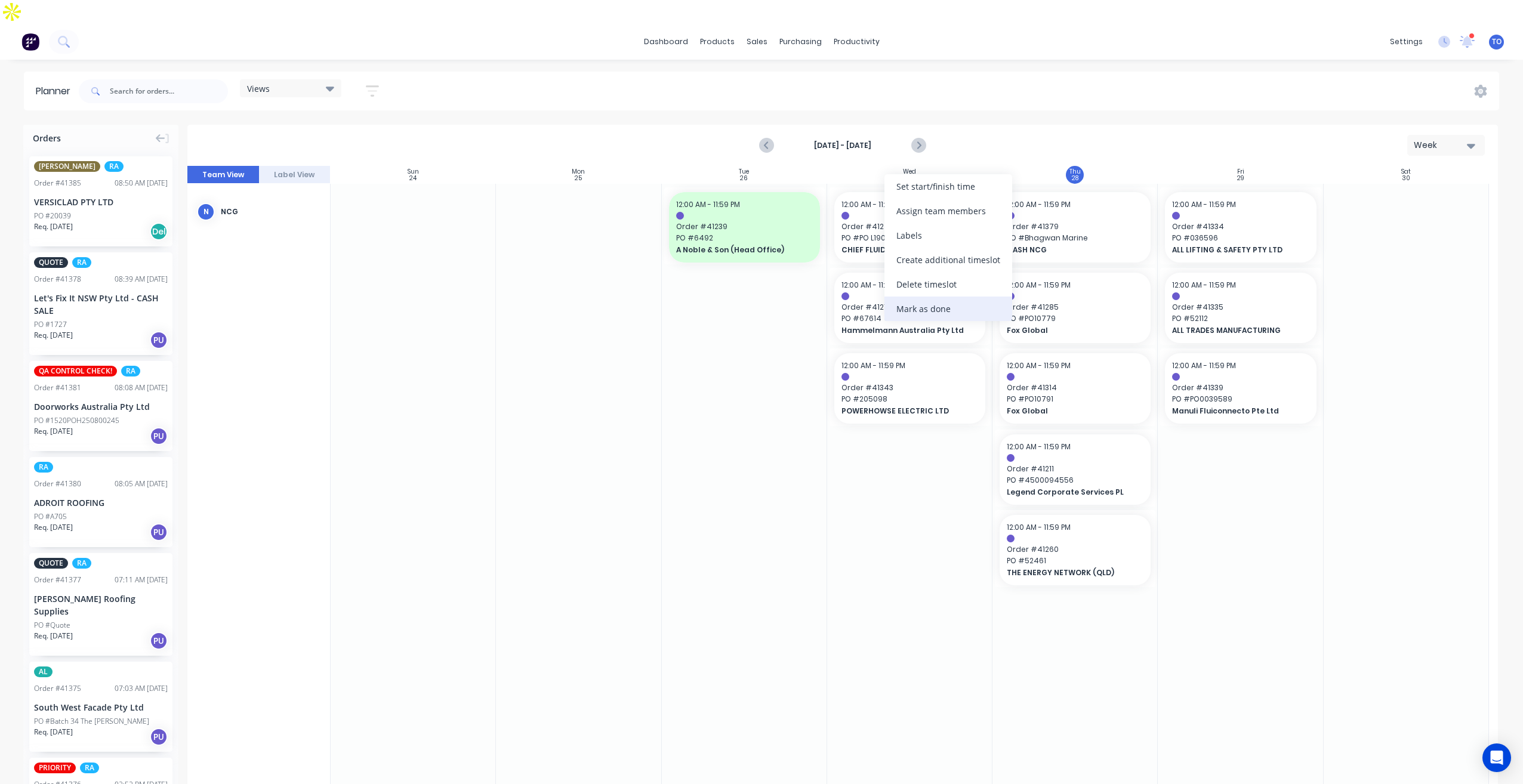
click at [932, 307] on div "Mark as done" at bounding box center [948, 309] width 128 height 25
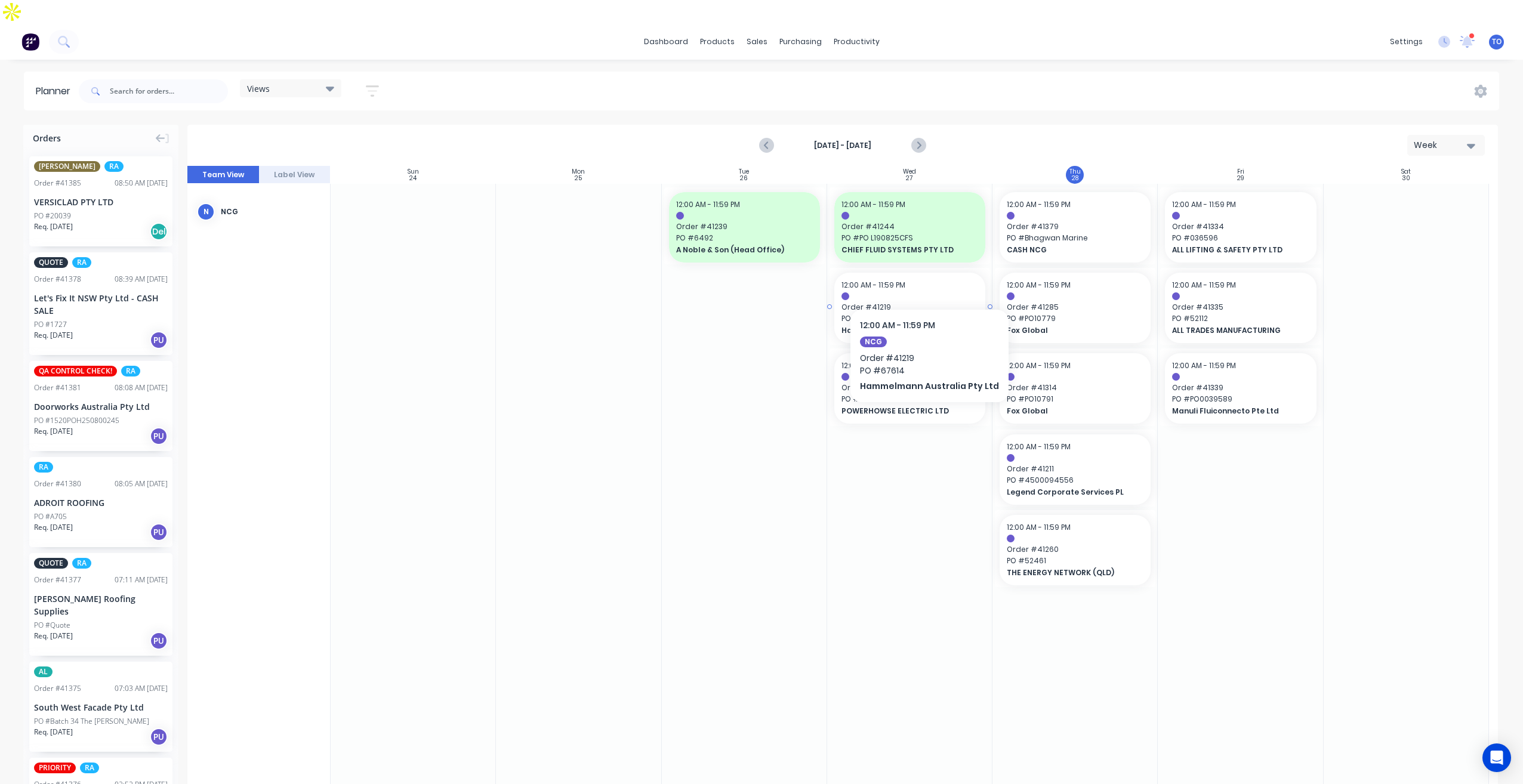
click at [926, 292] on div at bounding box center [910, 296] width 137 height 8
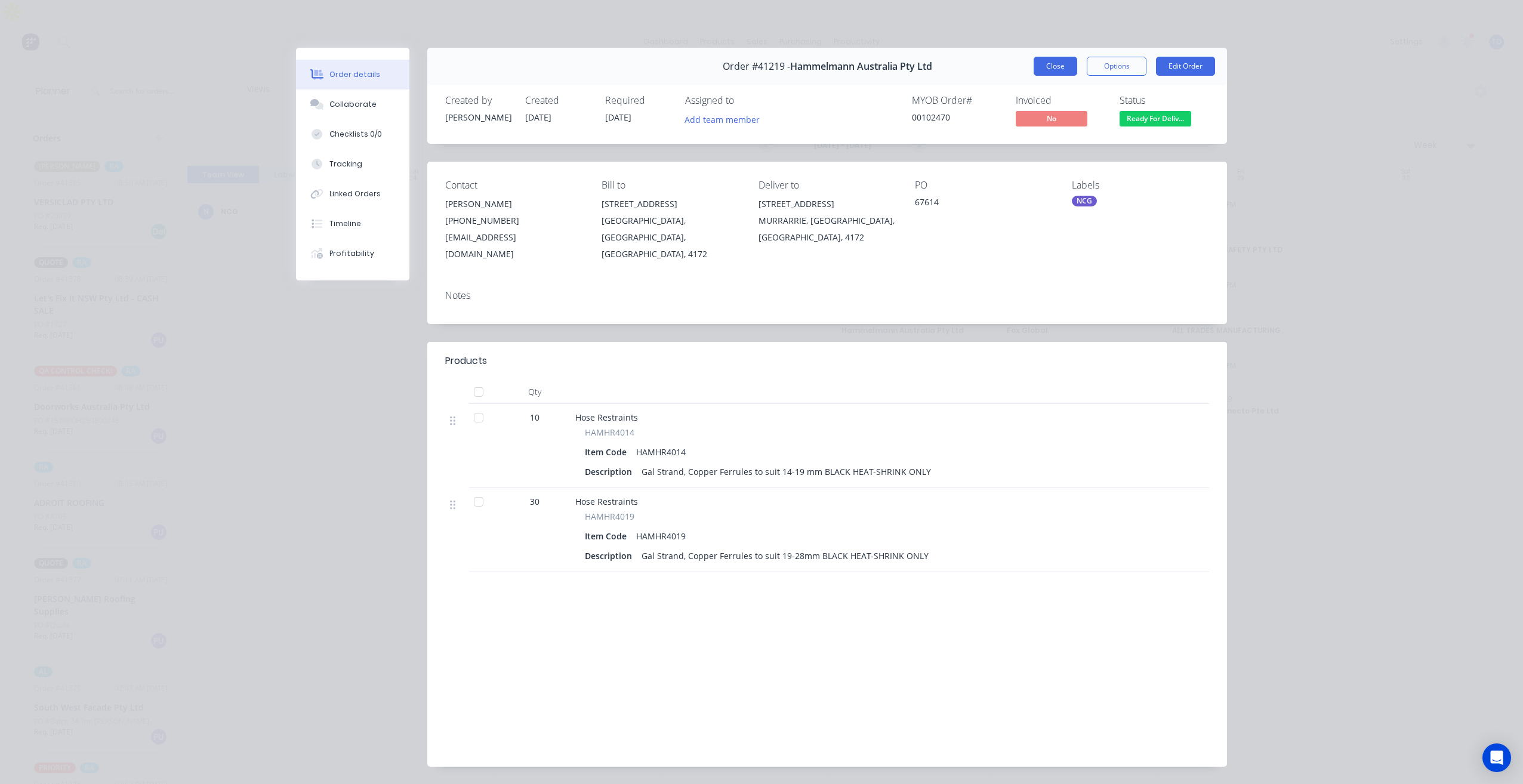
click at [1046, 66] on button "Close" at bounding box center [1055, 67] width 43 height 19
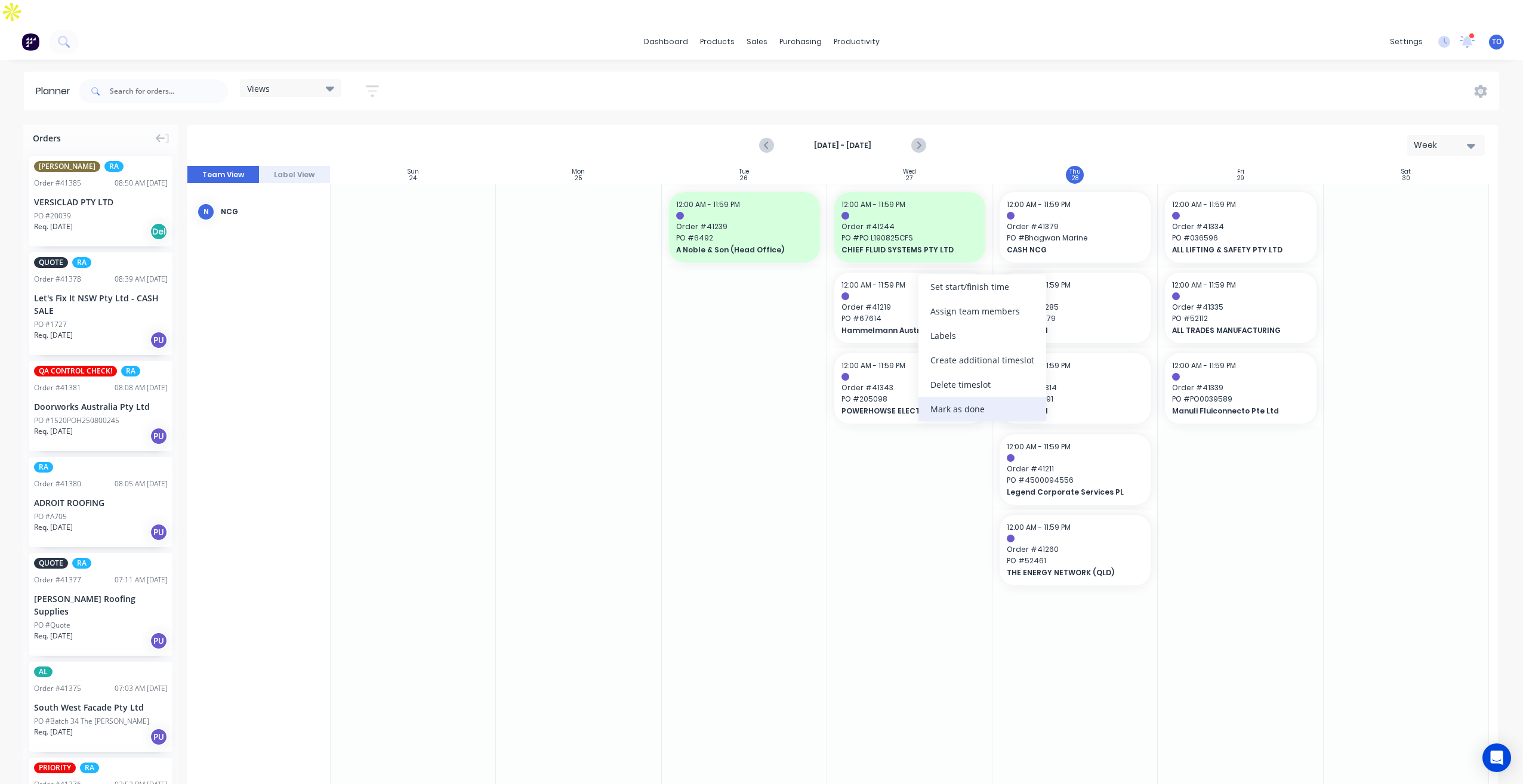
click at [960, 413] on div "Mark as done" at bounding box center [983, 409] width 128 height 25
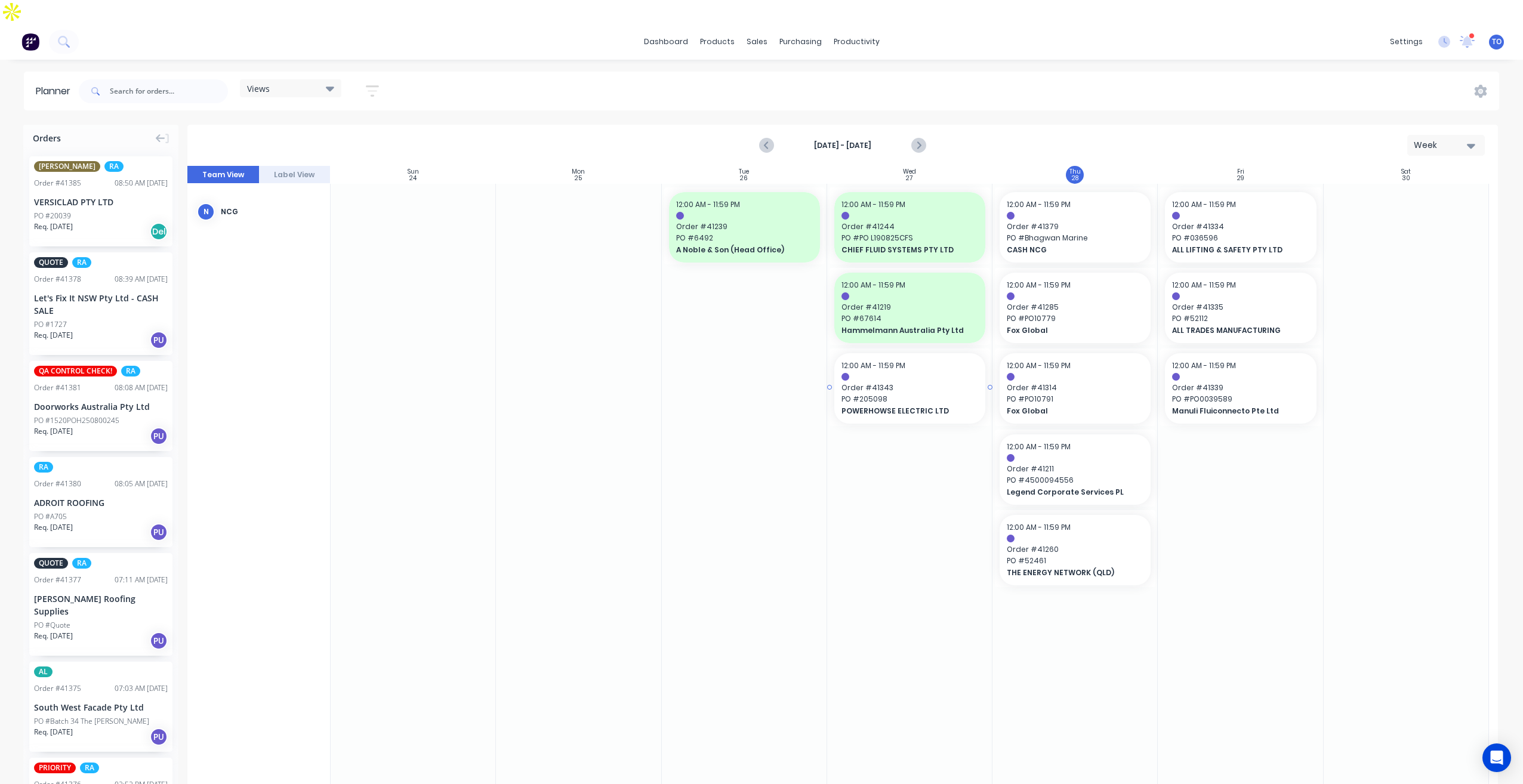
click at [941, 406] on span "POWERHOWSE ELECTRIC LTD" at bounding box center [903, 411] width 123 height 11
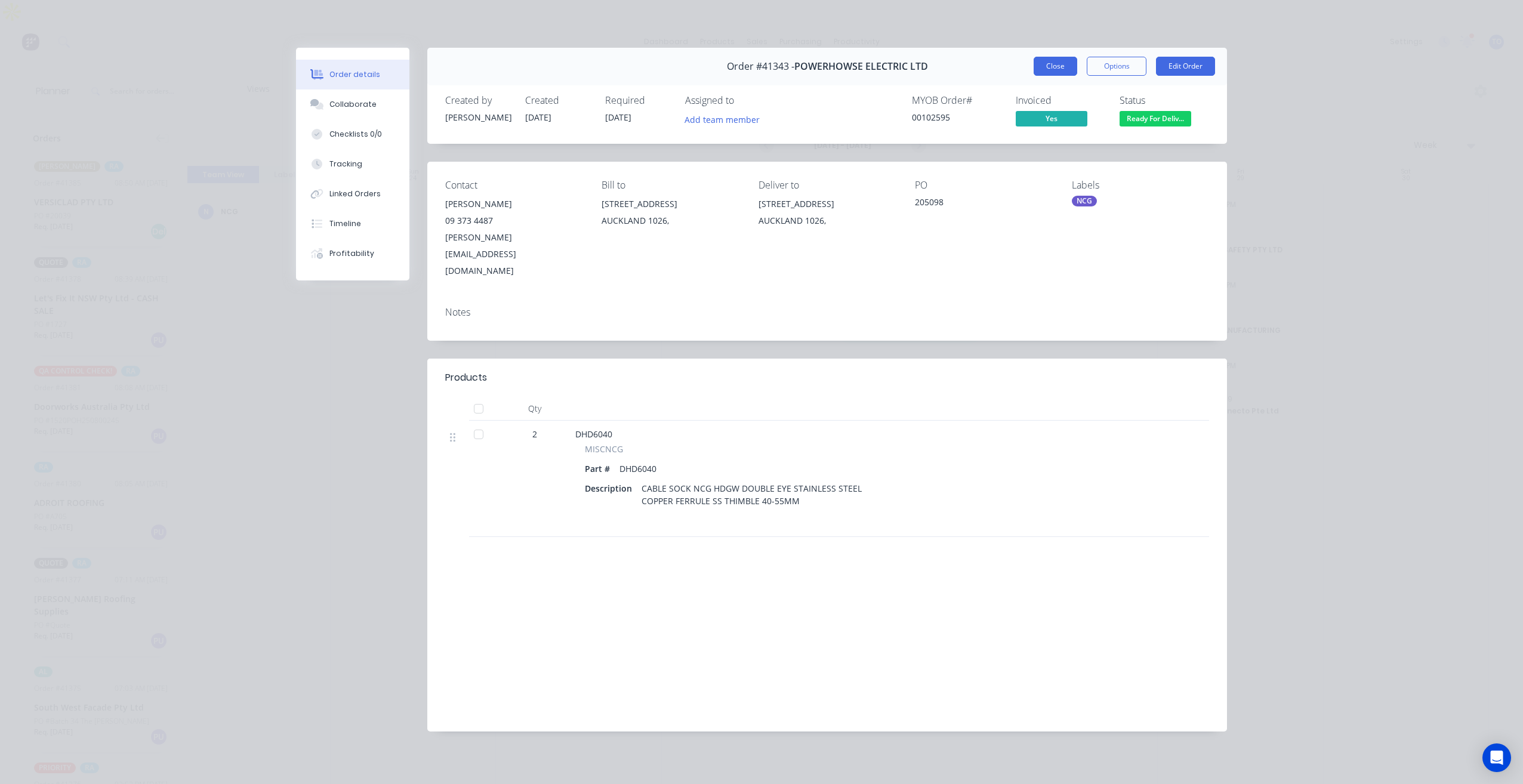
click at [1066, 69] on button "Close" at bounding box center [1055, 67] width 43 height 19
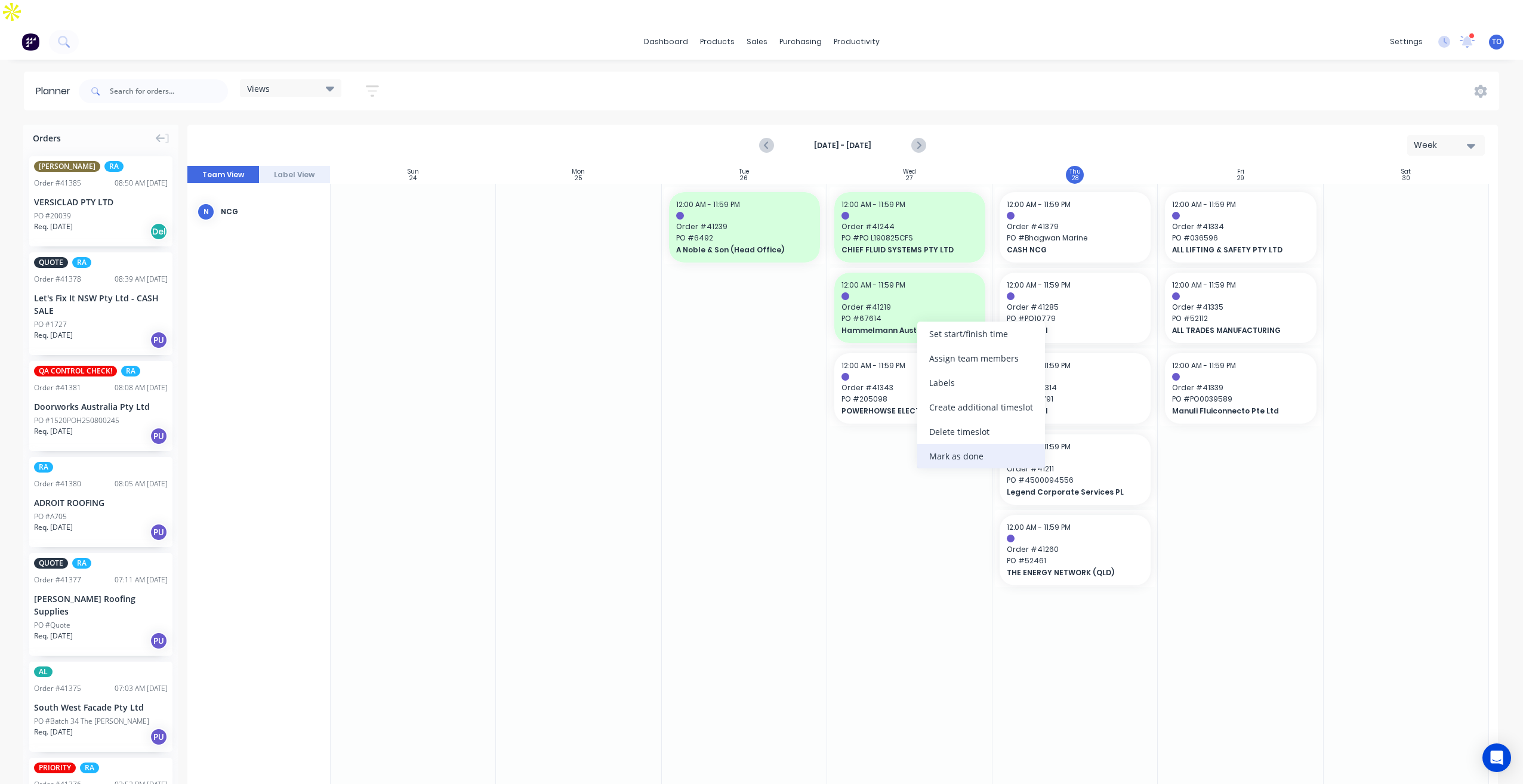
click at [968, 460] on div "Mark as done" at bounding box center [981, 457] width 128 height 25
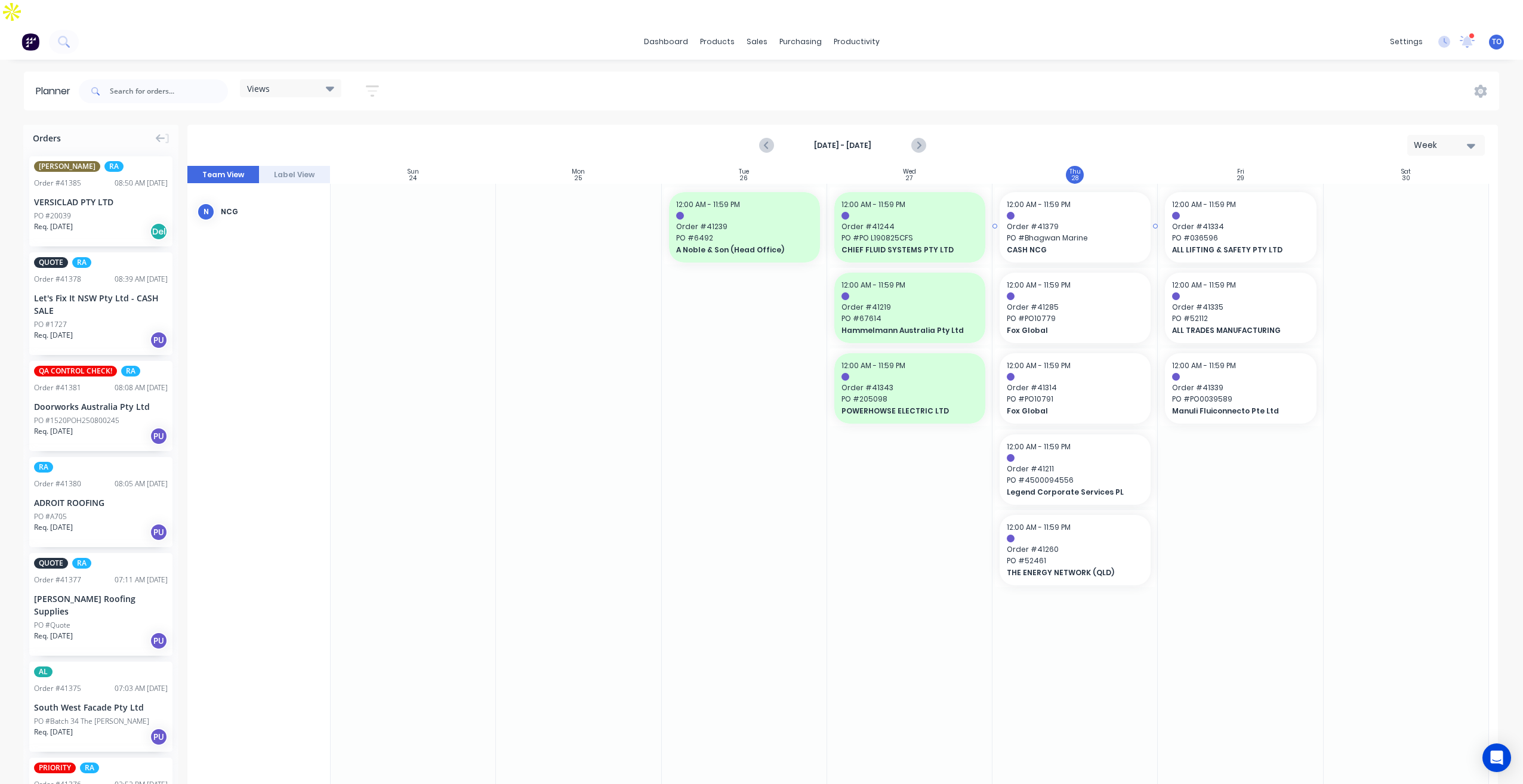
click at [1082, 221] on span "Order # 41379" at bounding box center [1075, 227] width 137 height 11
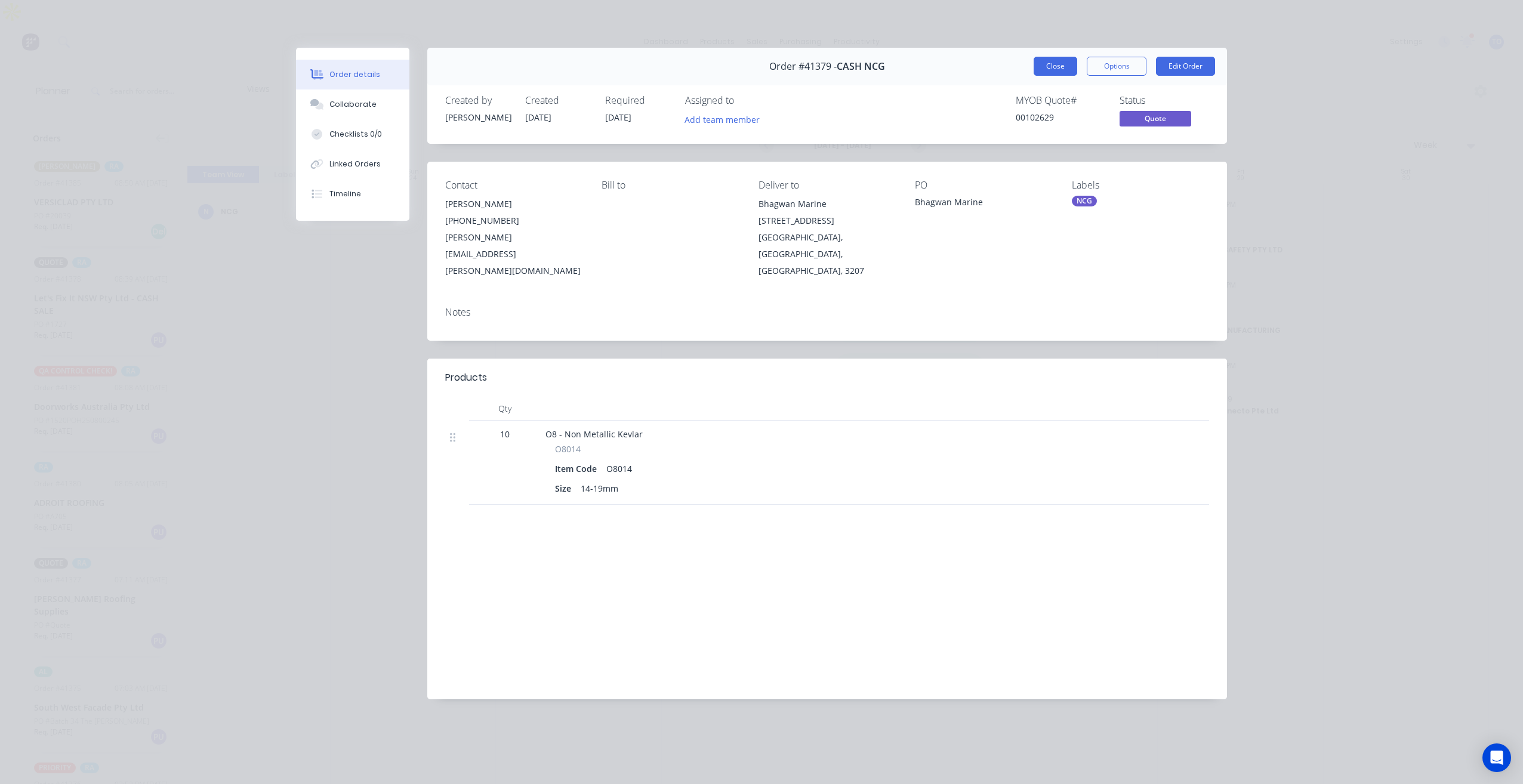
click at [1044, 71] on button "Close" at bounding box center [1055, 67] width 43 height 19
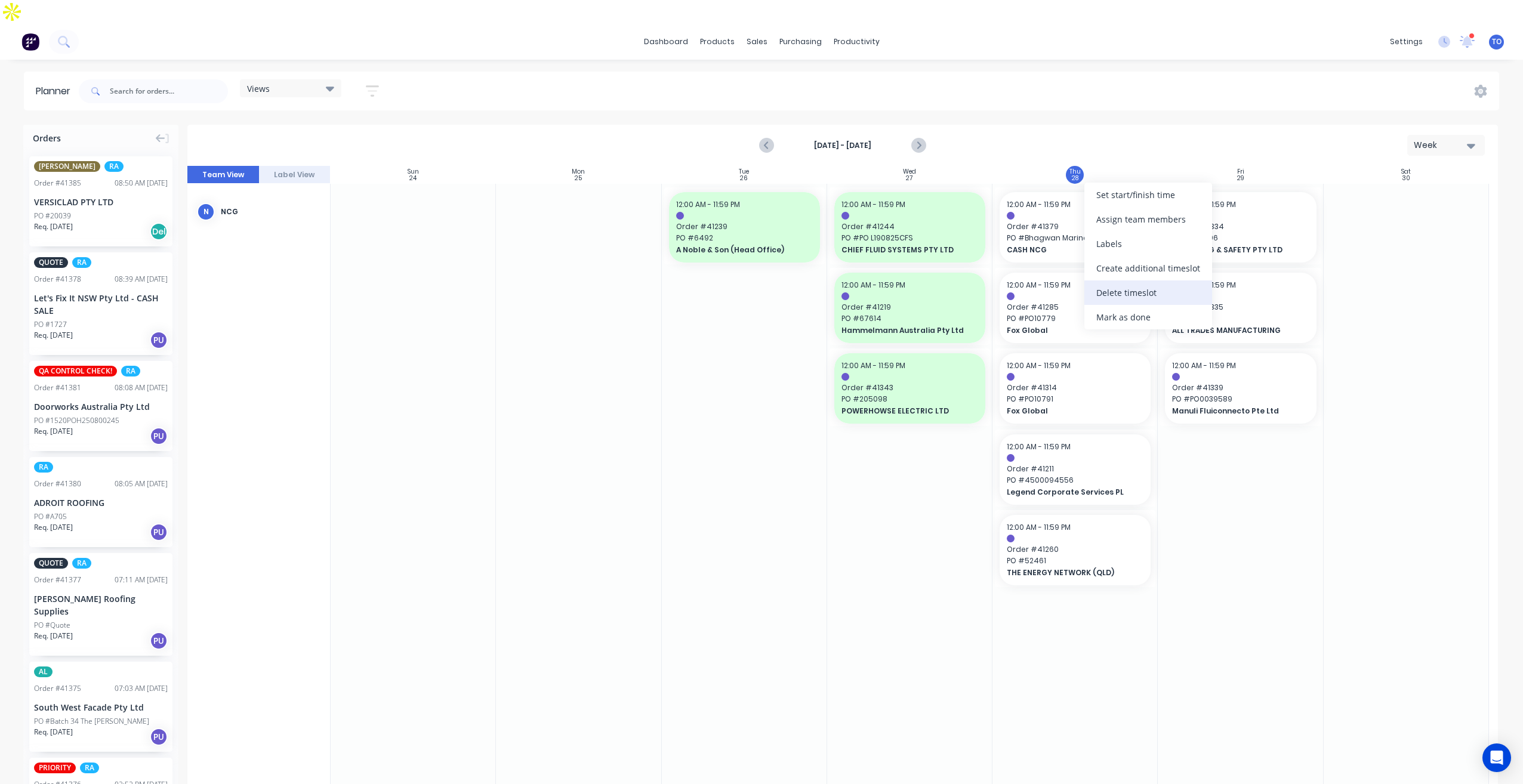
click at [1147, 297] on div "Delete timeslot" at bounding box center [1148, 293] width 128 height 25
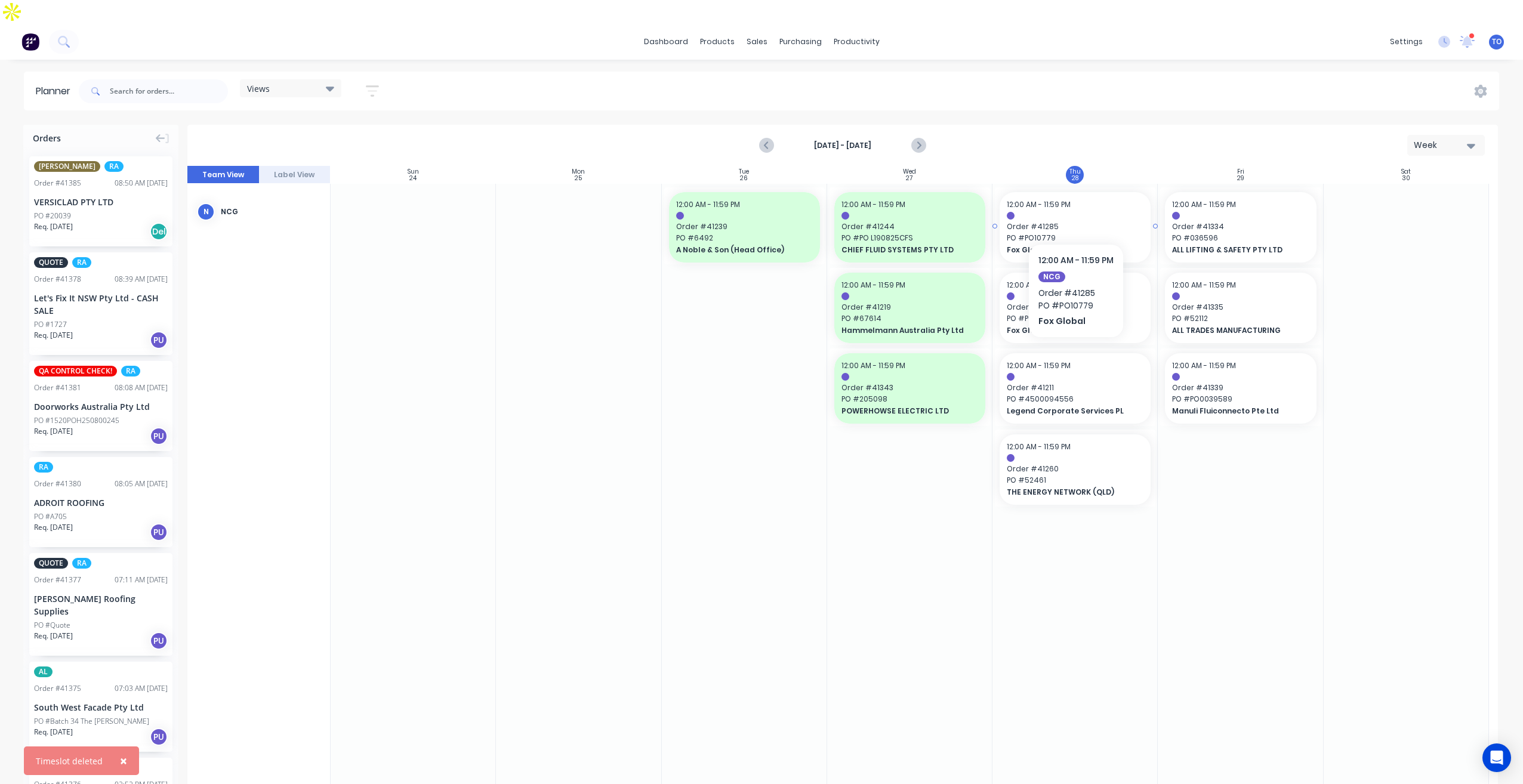
click at [1075, 233] on span "PO # PO10779" at bounding box center [1075, 238] width 137 height 11
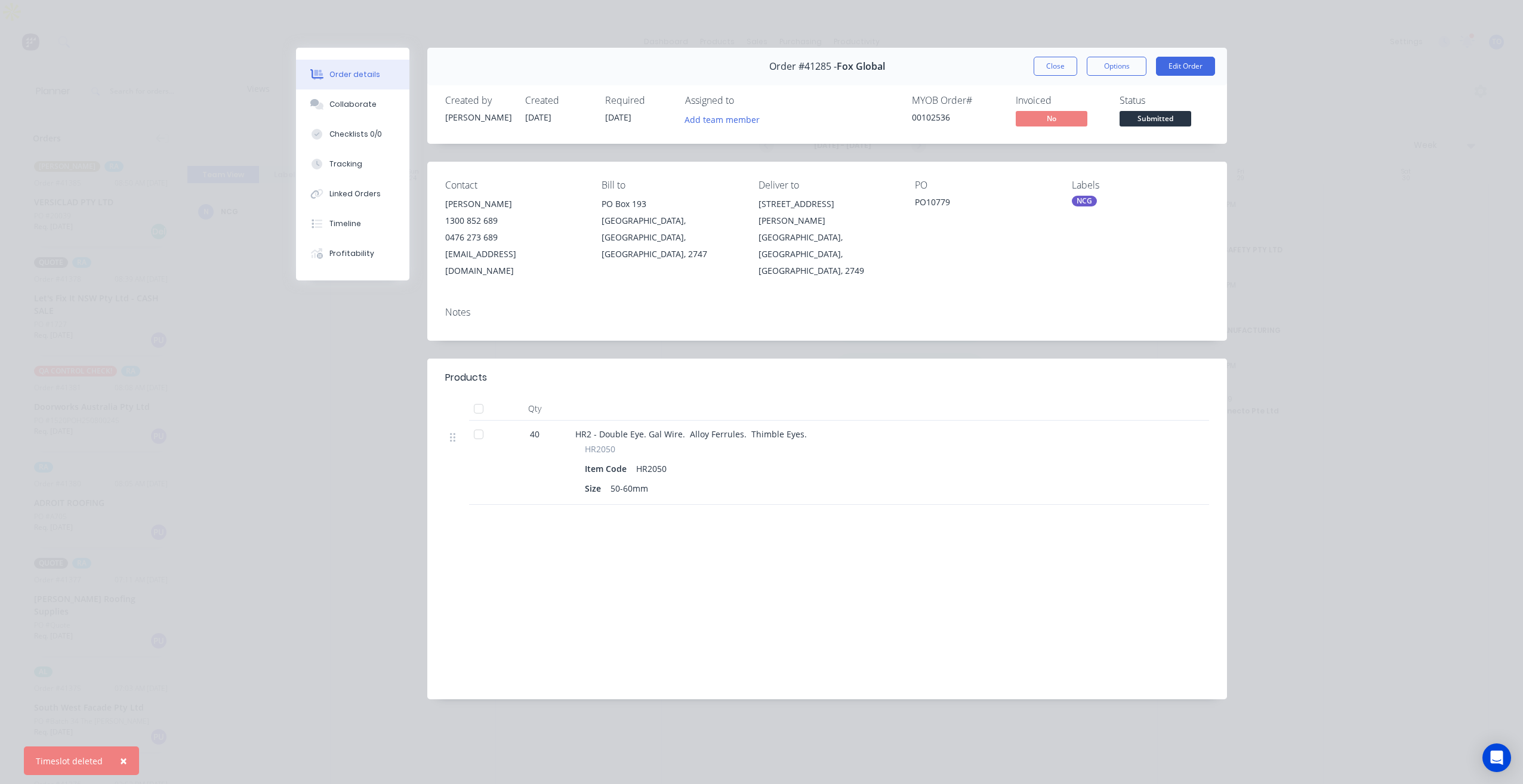
drag, startPoint x: 1046, startPoint y: 63, endPoint x: 54, endPoint y: 104, distance: 992.8
click at [1046, 65] on button "Close" at bounding box center [1055, 67] width 43 height 19
